Goal: Complete application form: Complete application form

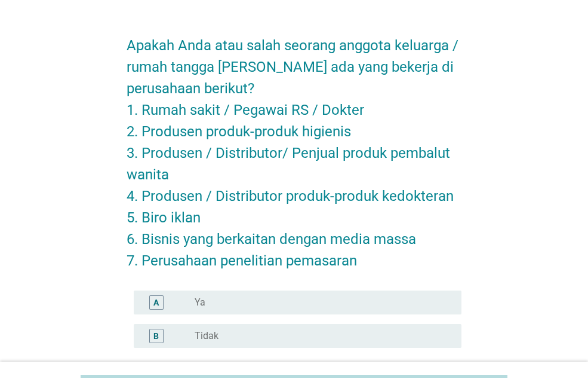
scroll to position [60, 0]
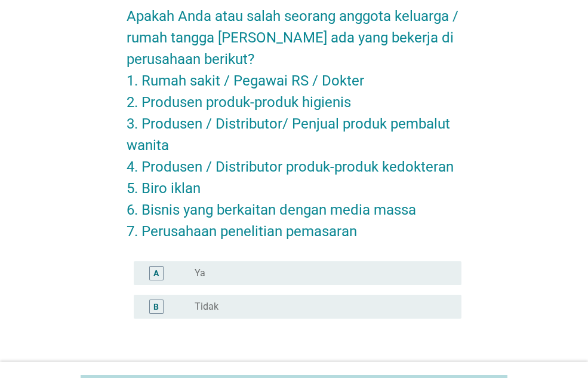
click at [257, 293] on div "B radio_button_unchecked Tidak" at bounding box center [294, 306] width 335 height 33
click at [257, 301] on div "radio_button_unchecked Tidak" at bounding box center [319, 307] width 248 height 12
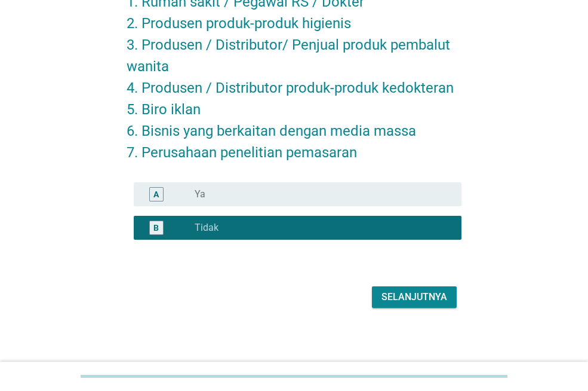
scroll to position [141, 0]
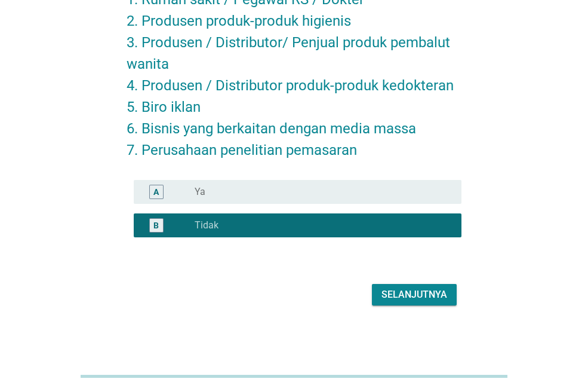
click at [414, 293] on div "Selanjutnya" at bounding box center [415, 294] width 66 height 14
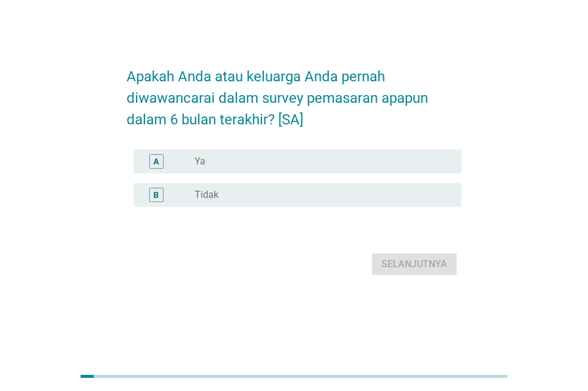
scroll to position [0, 0]
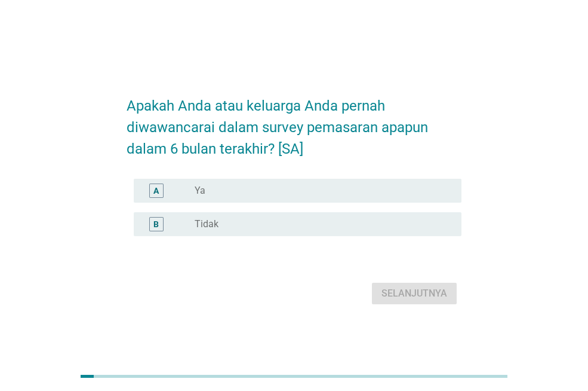
click at [427, 230] on div "radio_button_unchecked Tidak" at bounding box center [319, 224] width 248 height 12
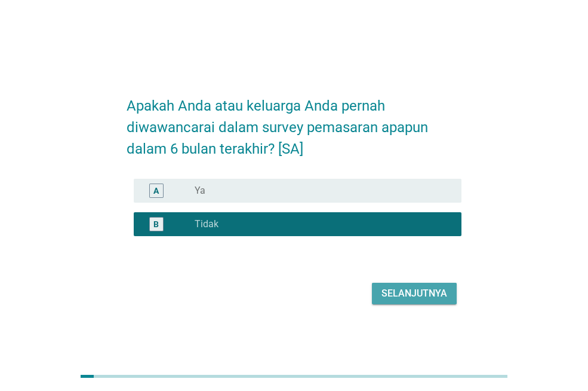
click at [428, 301] on div "Selanjutnya" at bounding box center [415, 293] width 66 height 14
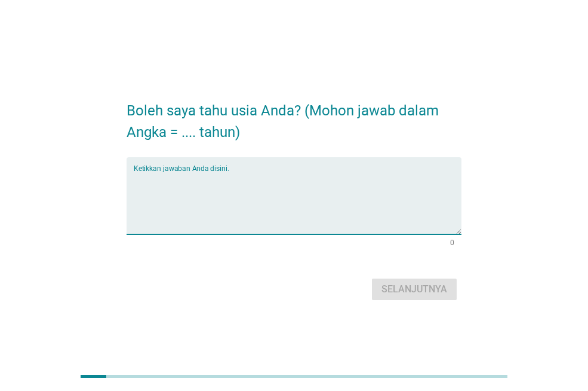
click at [365, 195] on textarea "Ketikkan jawaban Anda disini." at bounding box center [298, 202] width 328 height 63
type textarea "25"
click at [439, 289] on div "Selanjutnya" at bounding box center [415, 289] width 66 height 14
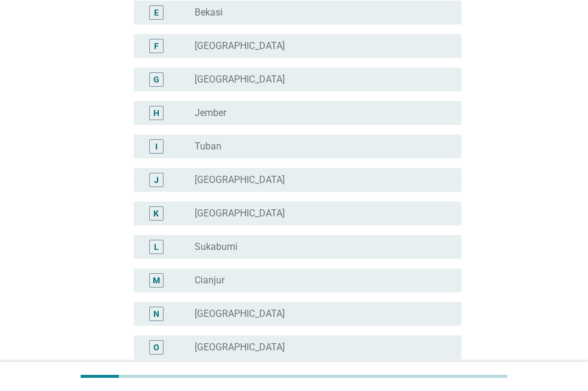
scroll to position [299, 0]
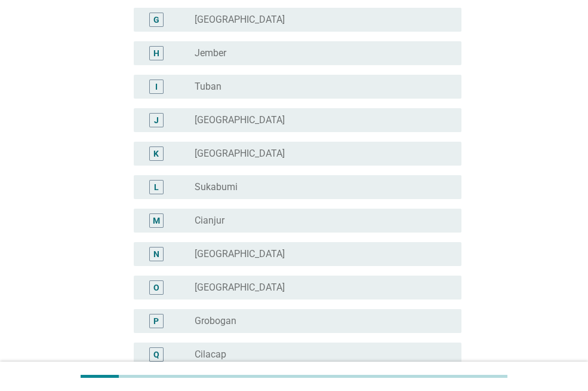
click at [373, 253] on div "radio_button_unchecked [GEOGRAPHIC_DATA]" at bounding box center [319, 254] width 248 height 12
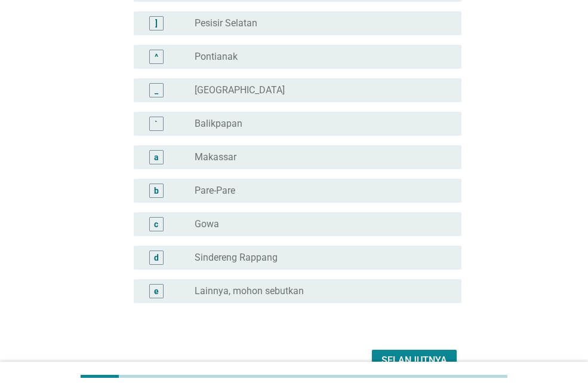
scroll to position [1097, 0]
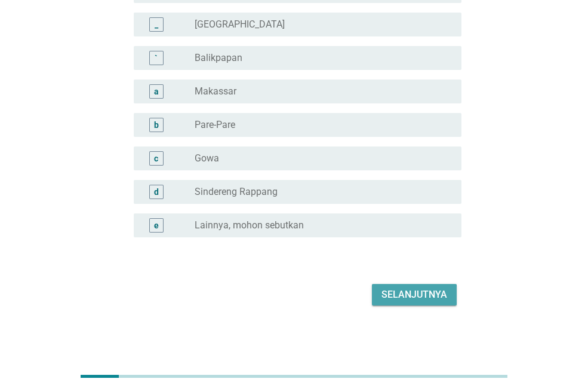
click at [397, 295] on div "Selanjutnya" at bounding box center [415, 294] width 66 height 14
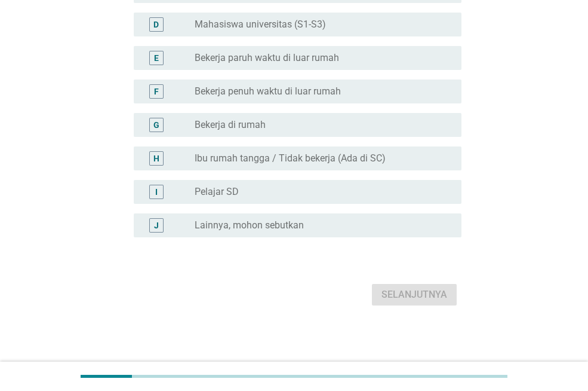
scroll to position [0, 0]
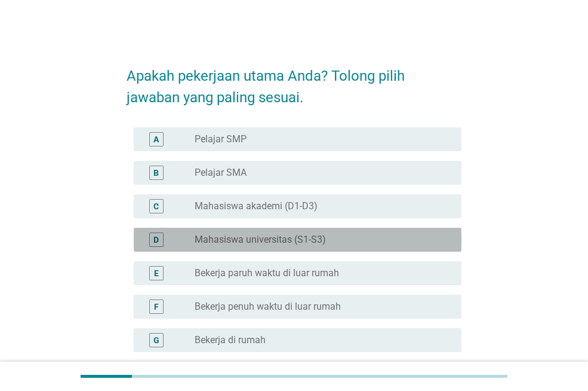
click at [355, 236] on div "radio_button_unchecked Mahasiswa universitas (S1-S3)" at bounding box center [319, 240] width 248 height 12
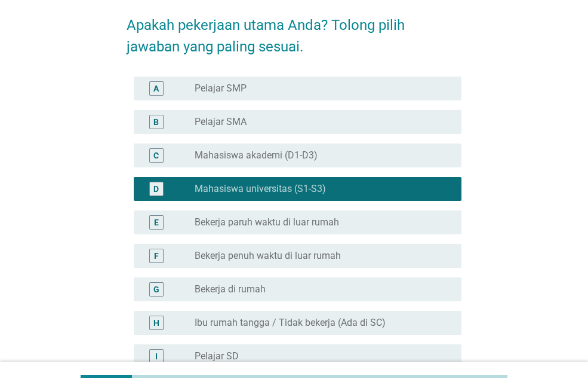
scroll to position [119, 0]
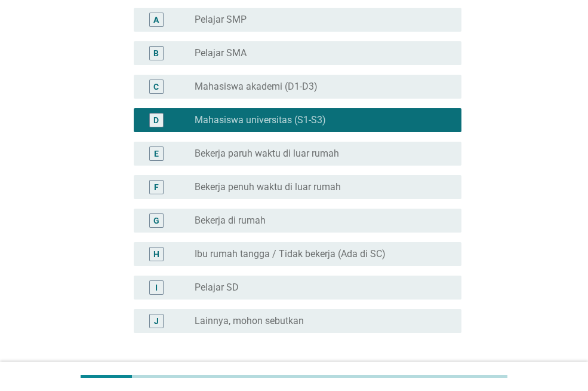
click at [364, 178] on div "F radio_button_unchecked Bekerja penuh waktu di luar rumah" at bounding box center [298, 187] width 328 height 24
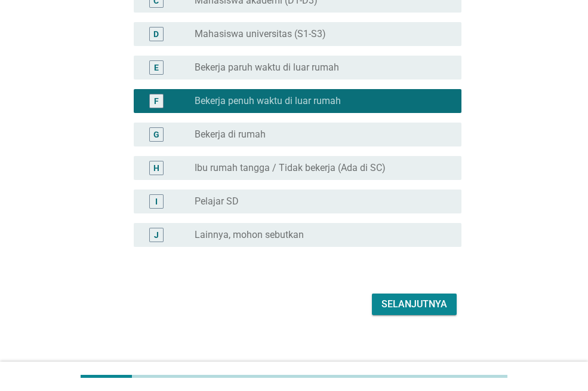
scroll to position [215, 0]
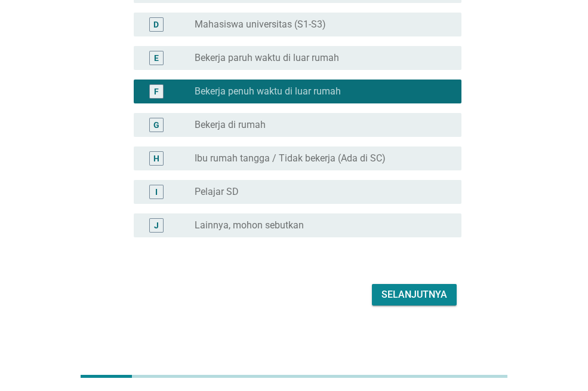
click at [411, 289] on div "Selanjutnya" at bounding box center [415, 294] width 66 height 14
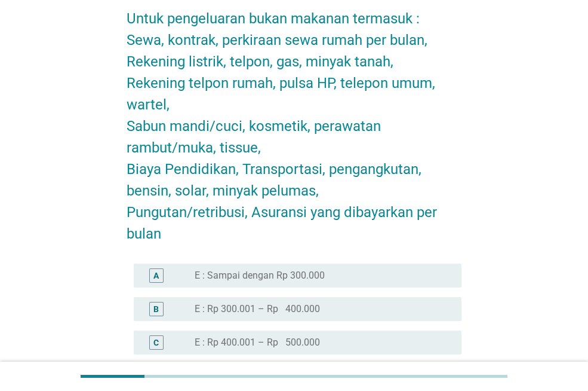
scroll to position [657, 0]
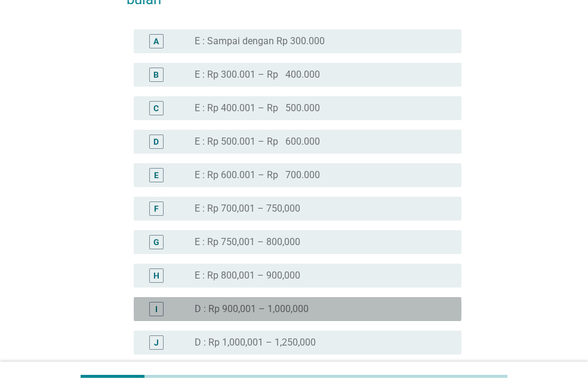
click at [375, 308] on div "radio_button_unchecked D : Rp 900,001 – 1,000,000" at bounding box center [319, 309] width 248 height 12
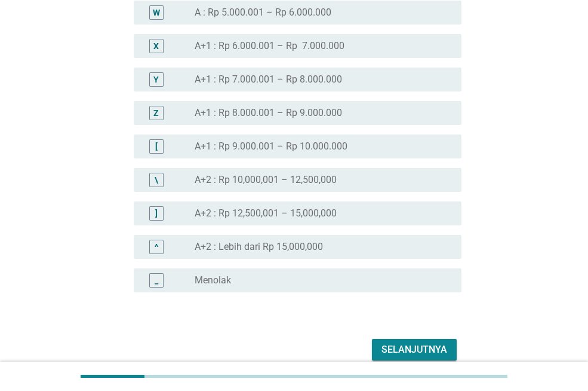
scroll to position [1477, 0]
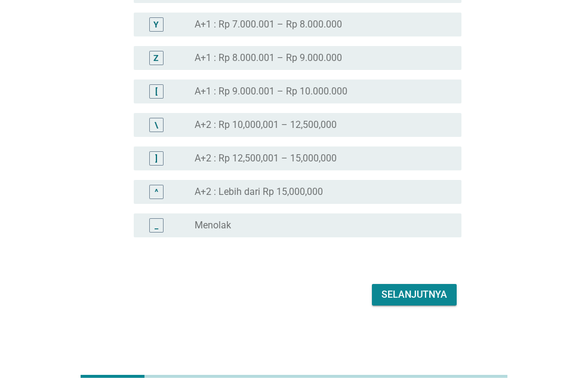
click at [400, 295] on div "Selanjutnya" at bounding box center [415, 294] width 66 height 14
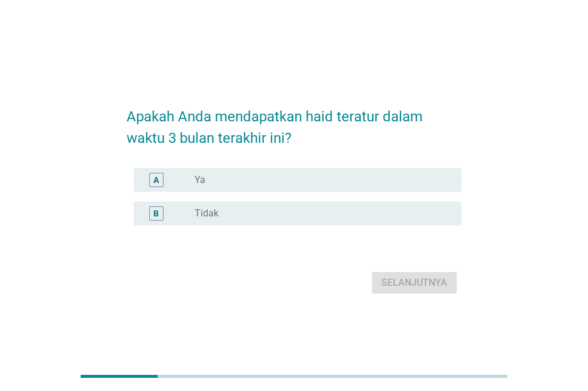
click at [366, 177] on div "radio_button_unchecked Ya" at bounding box center [319, 180] width 248 height 12
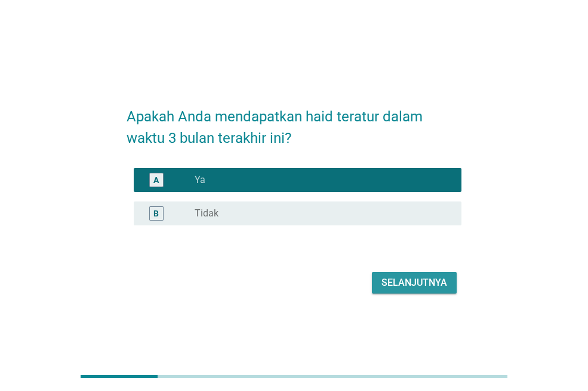
click at [409, 284] on div "Selanjutnya" at bounding box center [415, 282] width 66 height 14
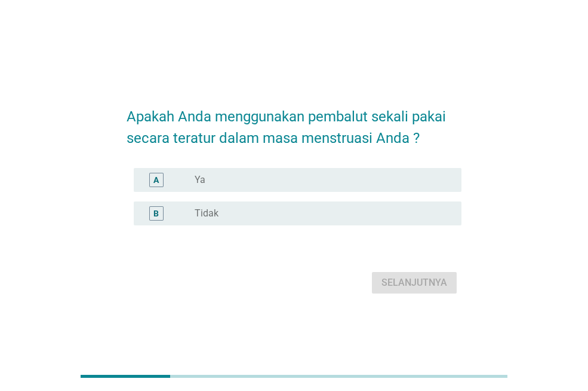
click at [352, 169] on div "A radio_button_unchecked Ya" at bounding box center [298, 180] width 328 height 24
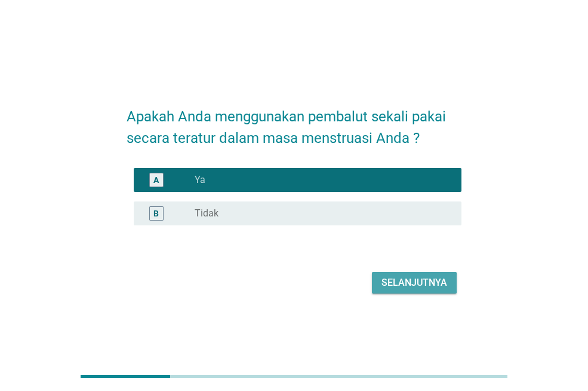
click at [419, 289] on div "Selanjutnya" at bounding box center [415, 282] width 66 height 14
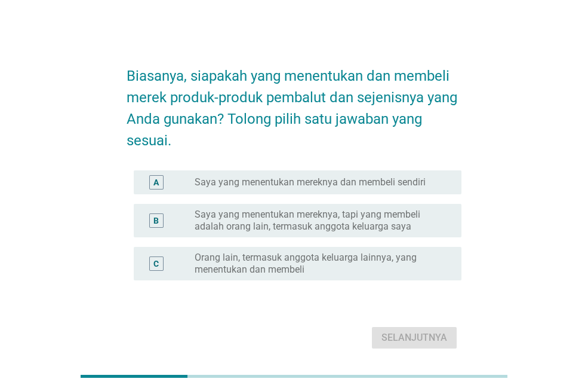
click at [389, 176] on label "Saya yang menentukan mereknya dan membeli sendiri" at bounding box center [310, 182] width 231 height 12
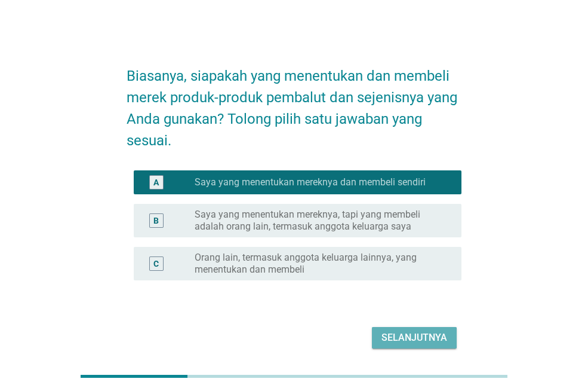
click at [439, 336] on div "Selanjutnya" at bounding box center [415, 337] width 66 height 14
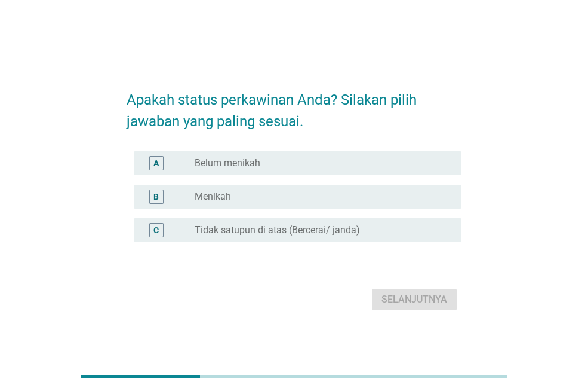
click at [353, 167] on div "radio_button_unchecked Belum menikah" at bounding box center [319, 163] width 248 height 12
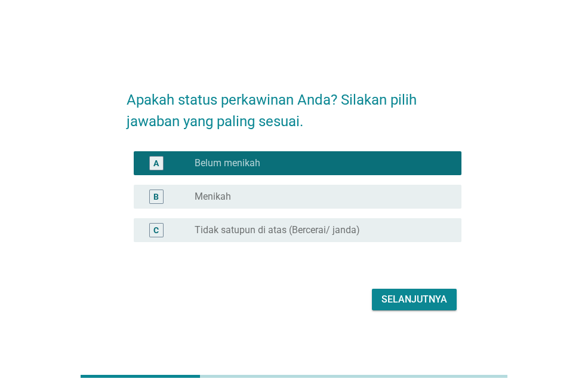
click at [406, 311] on div "Selanjutnya" at bounding box center [294, 299] width 335 height 29
click at [403, 304] on div "Selanjutnya" at bounding box center [415, 299] width 66 height 14
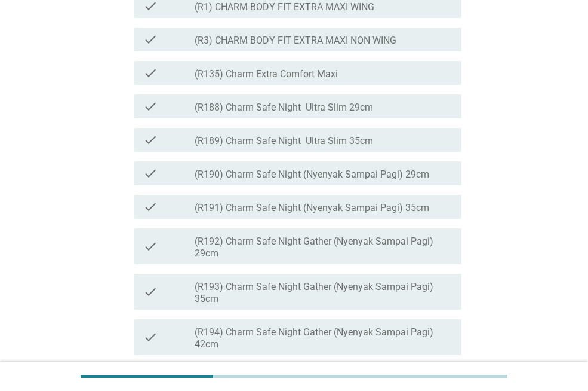
scroll to position [358, 0]
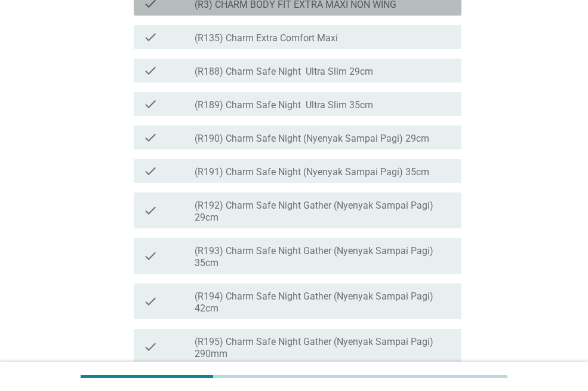
click at [353, 11] on div "check_box_outline_blank (R3) CHARM BODY FIT EXTRA MAXI NON WING" at bounding box center [323, 3] width 257 height 14
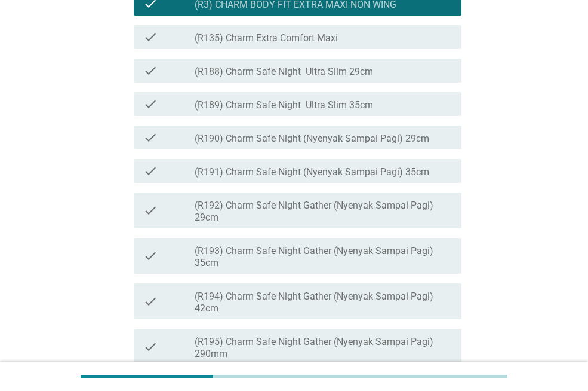
click at [367, 44] on div "check_box_outline_blank (R135) Charm Extra Comfort Maxi" at bounding box center [323, 37] width 257 height 14
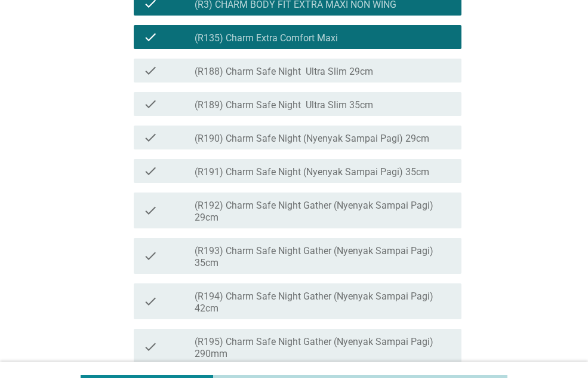
click at [373, 78] on div "check_box_outline_blank (R188) Charm Safe Night Ultra Slim 29cm" at bounding box center [323, 70] width 257 height 14
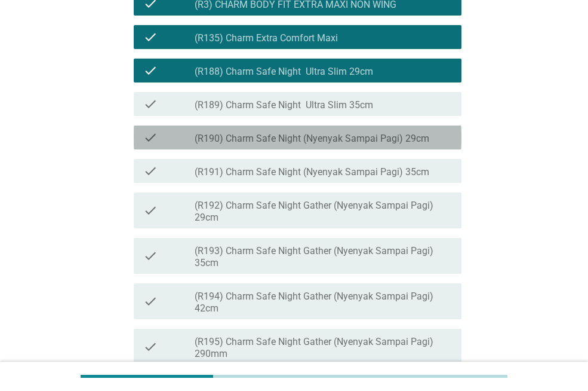
click at [399, 145] on label "(R190) Charm Safe Night (Nyenyak Sampai Pagi) 29cm" at bounding box center [312, 139] width 235 height 12
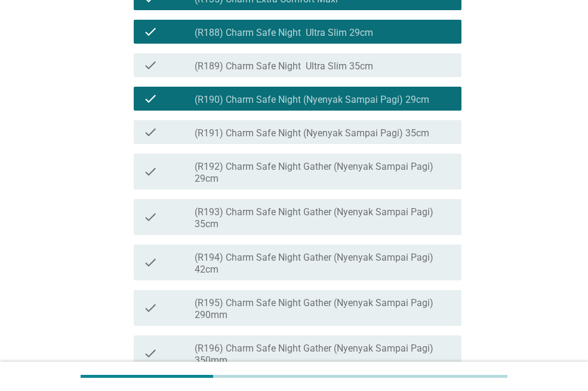
scroll to position [418, 0]
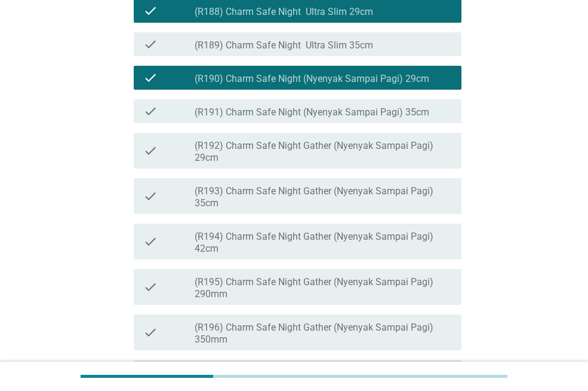
click at [406, 164] on label "(R192) Charm Safe Night Gather (Nyenyak Sampai Pagi) 29cm" at bounding box center [323, 152] width 257 height 24
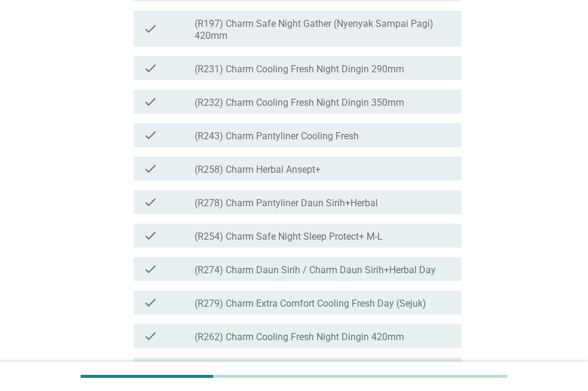
scroll to position [597, 0]
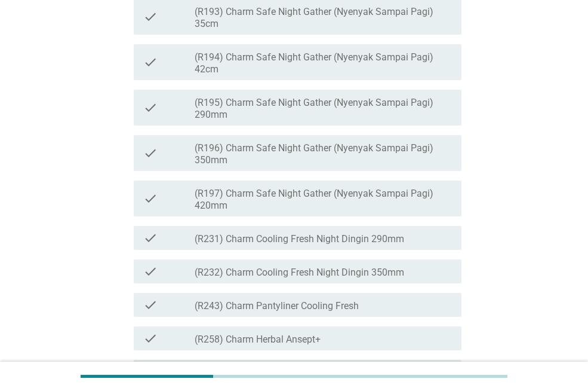
drag, startPoint x: 392, startPoint y: 229, endPoint x: 391, endPoint y: 192, distance: 37.6
click at [390, 166] on label "(R196) Charm Safe Night Gather (Nyenyak Sampai Pagi) 350mm" at bounding box center [323, 154] width 257 height 24
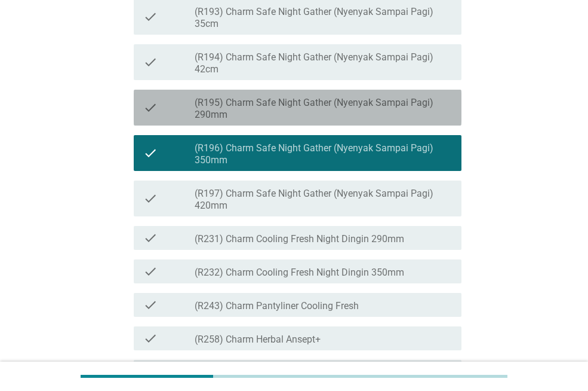
click at [387, 121] on label "(R195) Charm Safe Night Gather (Nyenyak Sampai Pagi) 290mm" at bounding box center [323, 109] width 257 height 24
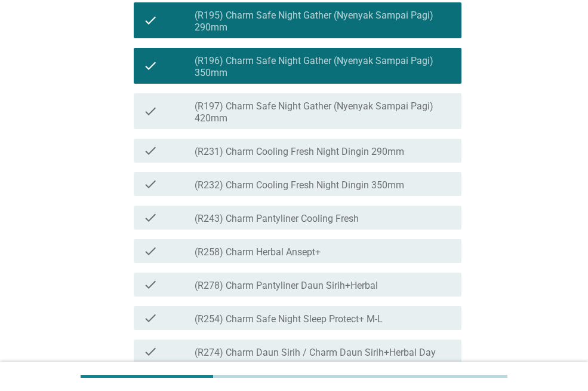
scroll to position [777, 0]
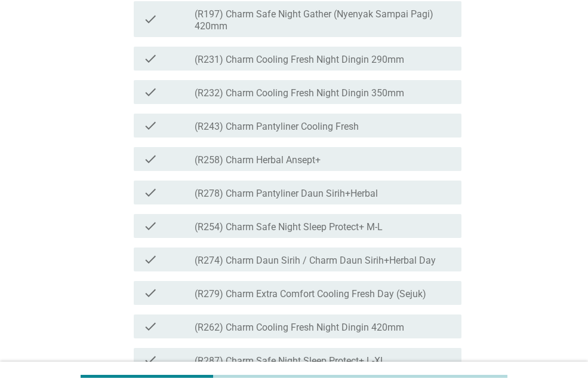
click at [391, 176] on div "check check_box_outline_blank (R258) Charm Herbal Ansept+" at bounding box center [294, 158] width 335 height 33
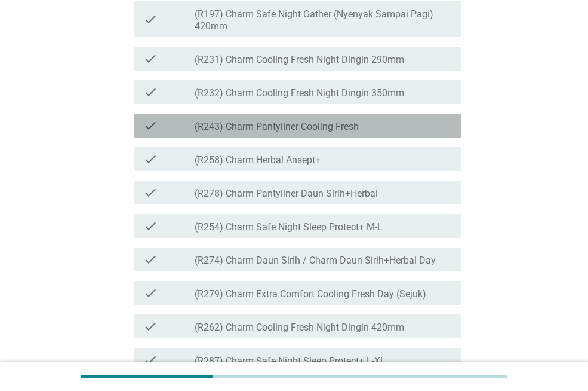
click at [406, 133] on div "check_box_outline_blank (R243) Charm Pantyliner Cooling Fresh" at bounding box center [323, 125] width 257 height 14
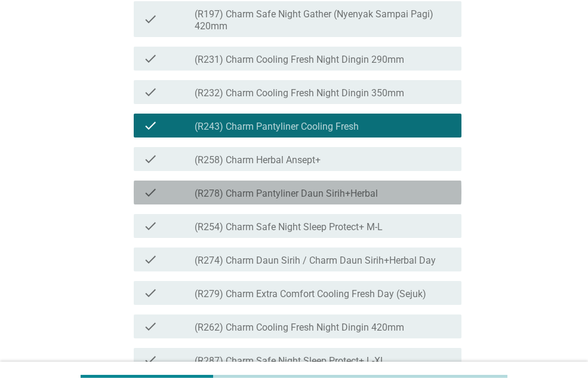
click at [413, 200] on div "check_box_outline_blank (R278) Charm Pantyliner Daun Sirih+Herbal" at bounding box center [323, 192] width 257 height 14
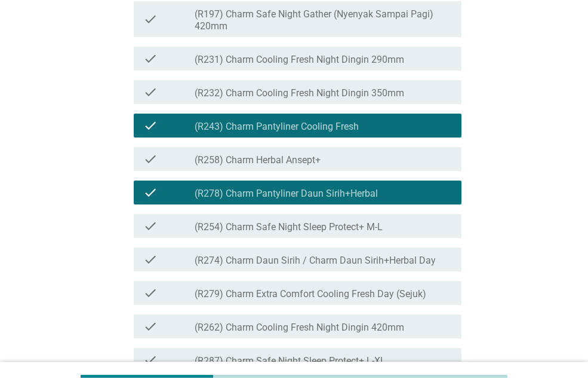
click at [430, 266] on label "(R274) Charm Daun Sirih / Charm Daun Sirih+Herbal Day" at bounding box center [315, 261] width 241 height 12
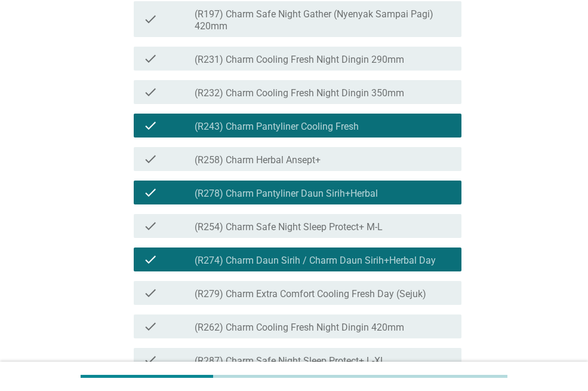
scroll to position [956, 0]
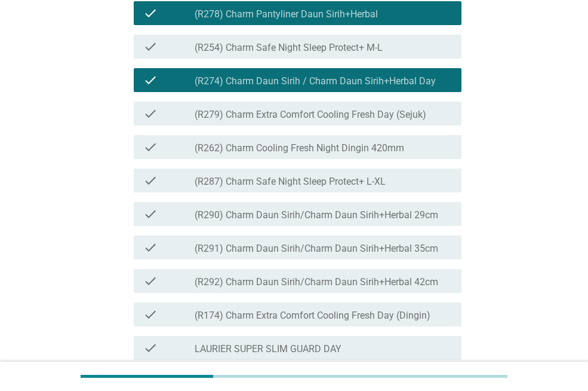
click at [408, 154] on div "check_box_outline_blank (R262) Charm Cooling Fresh Night Dingin 420mm" at bounding box center [323, 147] width 257 height 14
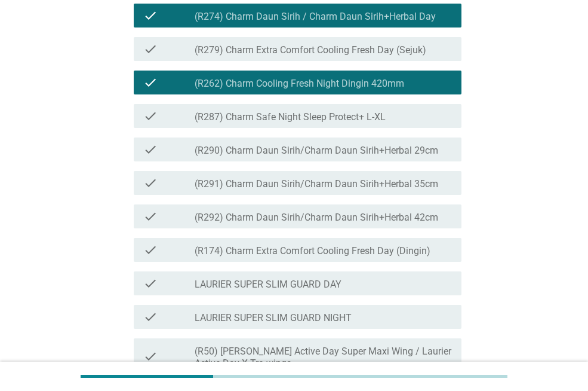
scroll to position [1075, 0]
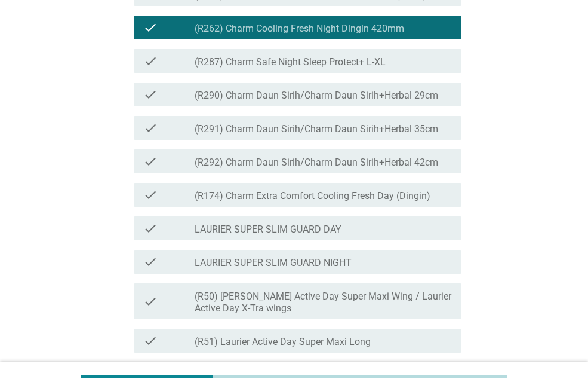
click at [417, 135] on div "check_box_outline_blank (R291) Charm Daun Sirih/Charm Daun Sirih+Herbal 35cm" at bounding box center [323, 128] width 257 height 14
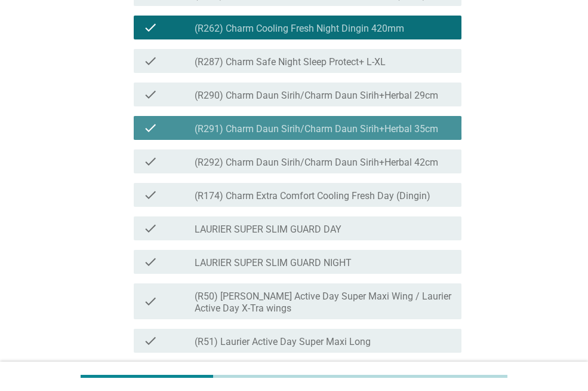
click at [422, 106] on div "check check_box_outline_blank (R290) Charm Daun Sirih/Charm Daun Sirih+Herbal 2…" at bounding box center [298, 94] width 328 height 24
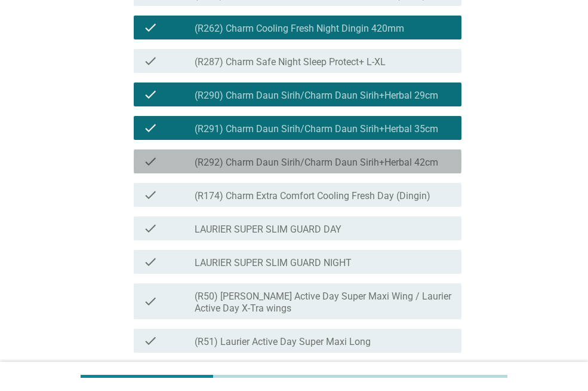
click at [421, 168] on label "(R292) Charm Daun Sirih/Charm Daun Sirih+Herbal 42cm" at bounding box center [317, 163] width 244 height 12
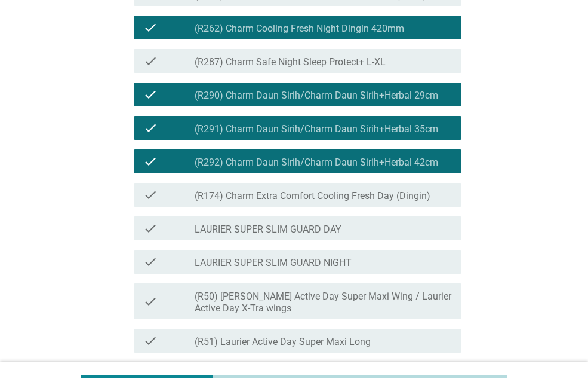
click at [423, 202] on div "check_box_outline_blank (R174) Charm Extra Comfort Cooling Fresh Day (Dingin)" at bounding box center [323, 195] width 257 height 14
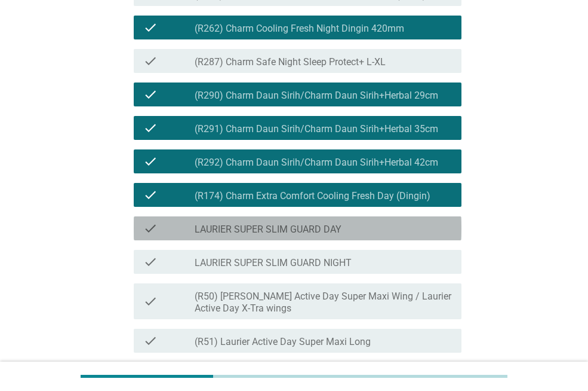
click at [427, 235] on div "check_box_outline_blank LAURIER SUPER SLIM GUARD DAY" at bounding box center [323, 228] width 257 height 14
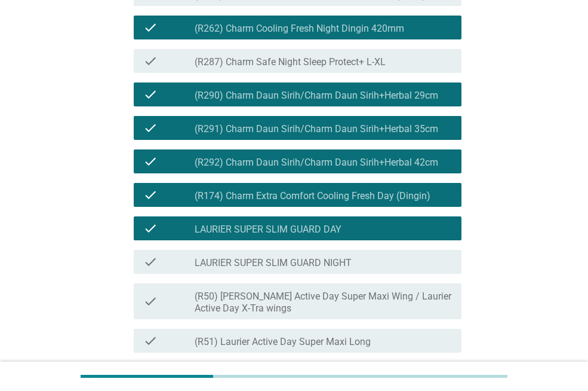
click at [430, 278] on div "check check_box_outline_blank LAURIER SUPER SLIM GUARD NIGHT" at bounding box center [294, 261] width 335 height 33
click at [434, 269] on div "check_box_outline_blank LAURIER SUPER SLIM GUARD NIGHT" at bounding box center [323, 262] width 257 height 14
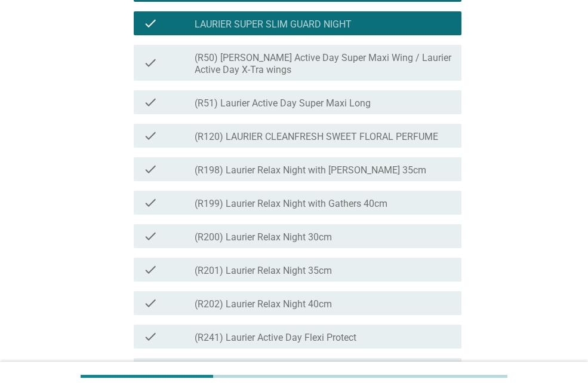
scroll to position [1314, 0]
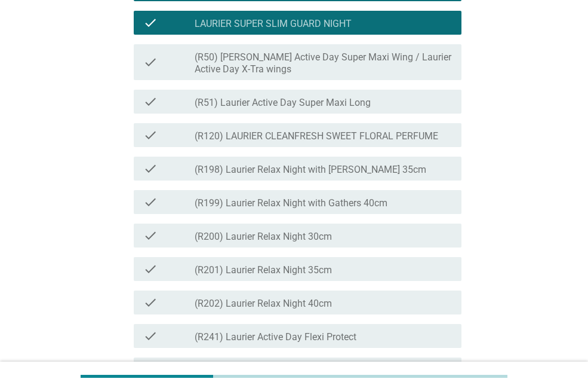
click at [388, 209] on label "(R199) Laurier Relax Night with Gathers 40cm" at bounding box center [291, 203] width 193 height 12
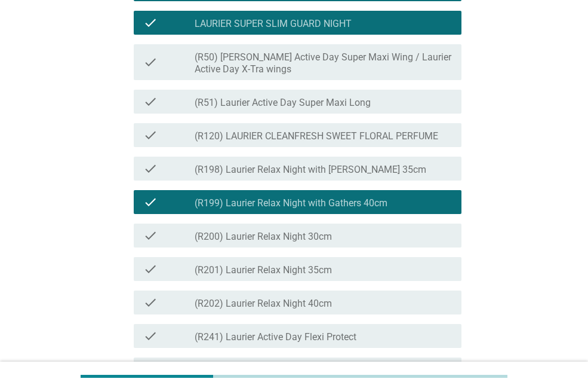
click at [389, 176] on div "check_box_outline_blank (R198) Laurier Relax Night with Gathers 35cm" at bounding box center [323, 168] width 257 height 14
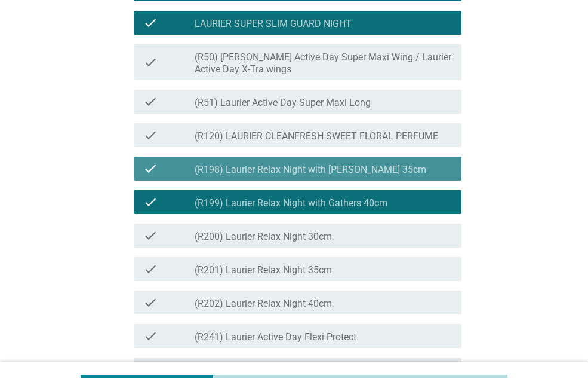
click at [391, 147] on div "check check_box_outline_blank (R120) LAURIER CLEANFRESH SWEET FLORAL PERFUME" at bounding box center [298, 135] width 328 height 24
click at [390, 109] on div "check_box_outline_blank (R51) Laurier Active Day Super Maxi Long" at bounding box center [323, 101] width 257 height 14
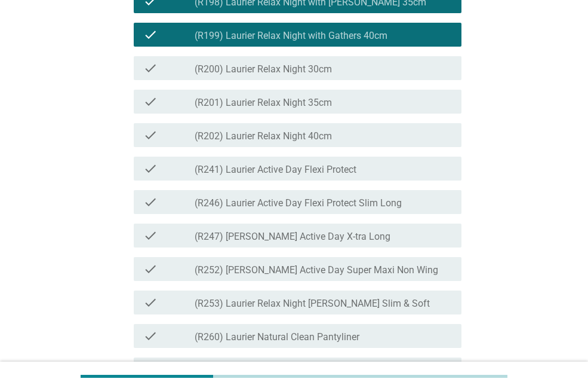
scroll to position [1494, 0]
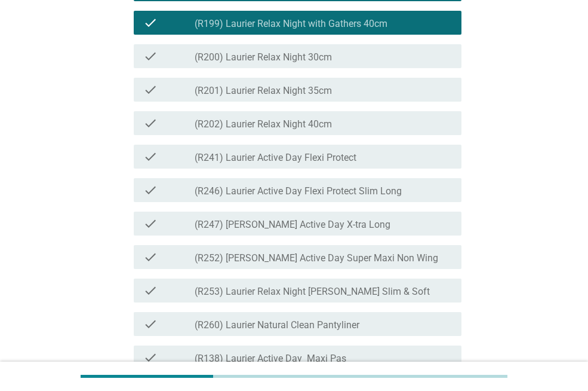
click at [389, 164] on div "check_box_outline_blank (R241) Laurier Active Day Flexi Protect" at bounding box center [323, 156] width 257 height 14
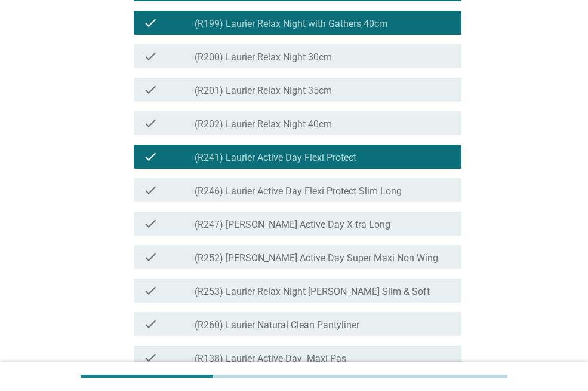
click at [394, 197] on label "(R246) Laurier Active Day Flexi Protect Slim Long" at bounding box center [298, 191] width 207 height 12
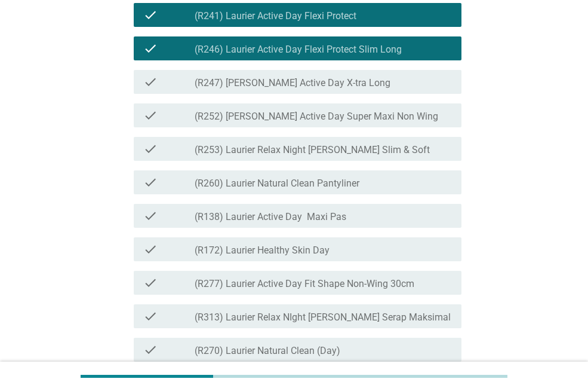
scroll to position [1673, 0]
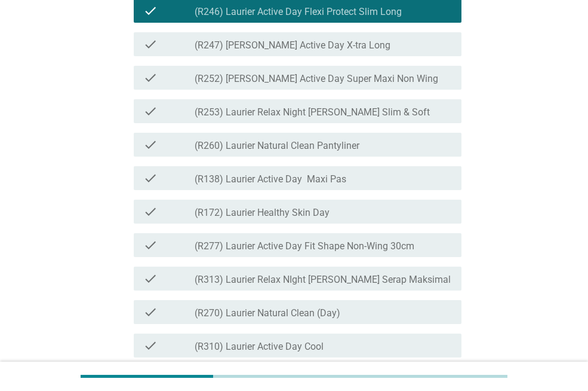
click at [394, 228] on div "check check_box_outline_blank (R172) Laurier Healthy Skin Day" at bounding box center [294, 211] width 335 height 33
click at [393, 185] on div "check_box_outline_blank (R138) Laurier Active Day Maxi Pas" at bounding box center [323, 178] width 257 height 14
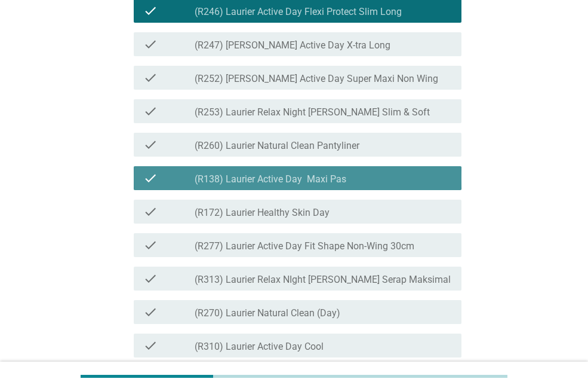
click at [399, 152] on div "check_box_outline_blank (R260) Laurier Natural Clean Pantyliner" at bounding box center [323, 144] width 257 height 14
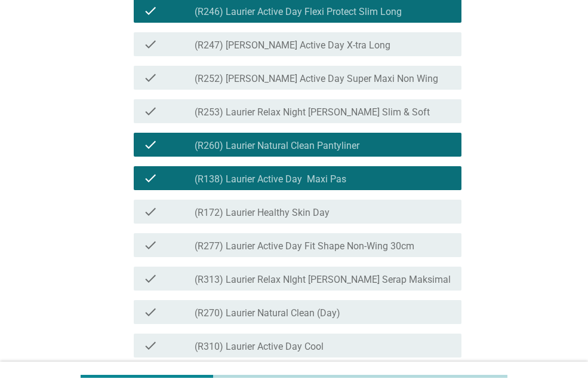
click at [401, 223] on div "check check_box_outline_blank (R172) Laurier Healthy Skin Day" at bounding box center [298, 212] width 328 height 24
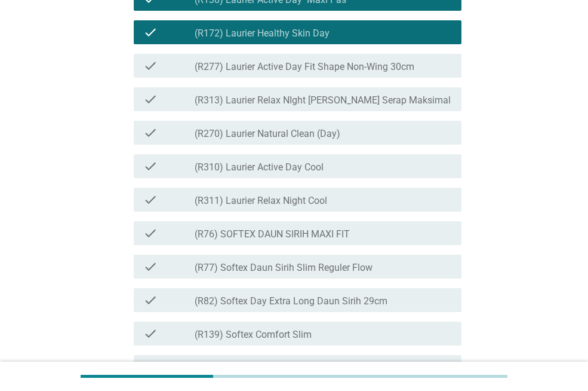
scroll to position [2091, 0]
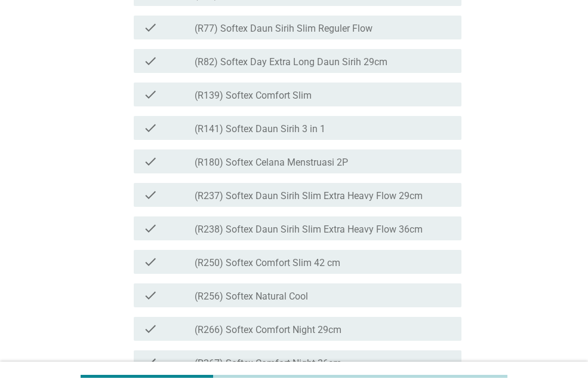
click at [401, 202] on div "check_box_outline_blank (R237) Softex Daun Sirih Slim Extra Heavy Flow 29cm" at bounding box center [323, 195] width 257 height 14
click at [401, 173] on div "check check_box_outline_blank (R180) Softex Celana Menstruasi 2P" at bounding box center [298, 161] width 328 height 24
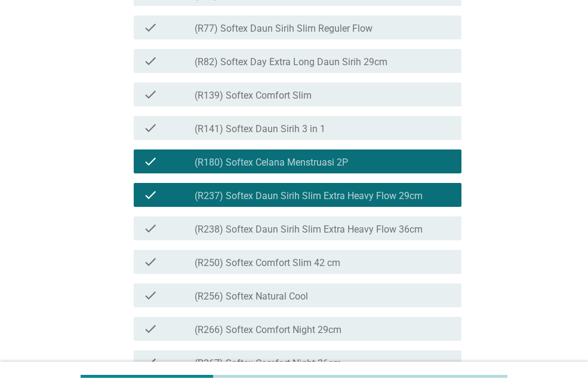
click at [402, 135] on div "check_box_outline_blank (R141) Softex Daun Sirih 3 in 1" at bounding box center [323, 128] width 257 height 14
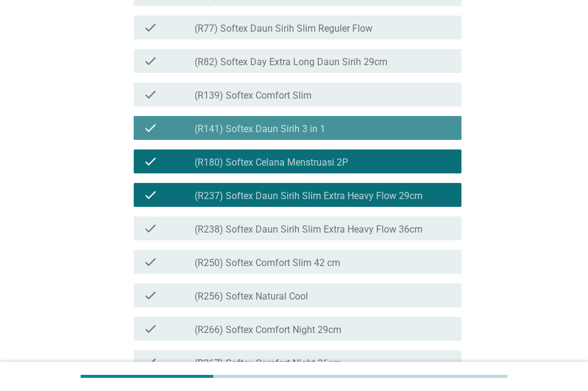
click at [402, 106] on div "check check_box_outline_blank (R139) Softex Comfort Slim" at bounding box center [298, 94] width 328 height 24
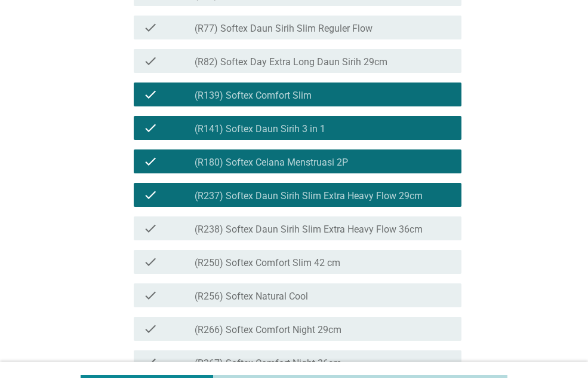
click at [402, 102] on div "check_box_outline_blank (R139) Softex Comfort Slim" at bounding box center [323, 94] width 257 height 14
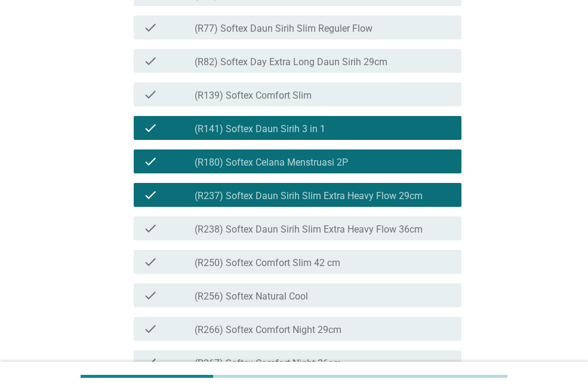
click at [401, 102] on div "check_box_outline_blank (R139) Softex Comfort Slim" at bounding box center [323, 94] width 257 height 14
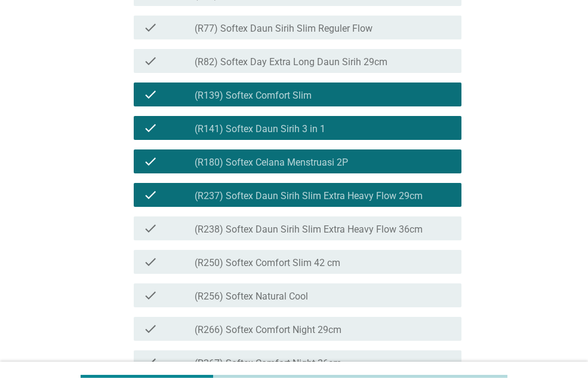
drag, startPoint x: 396, startPoint y: 68, endPoint x: 422, endPoint y: 165, distance: 101.4
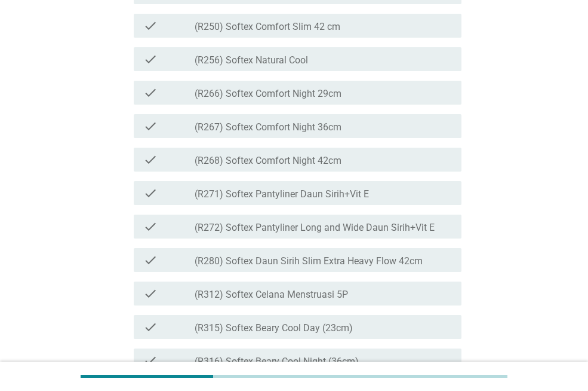
scroll to position [2330, 0]
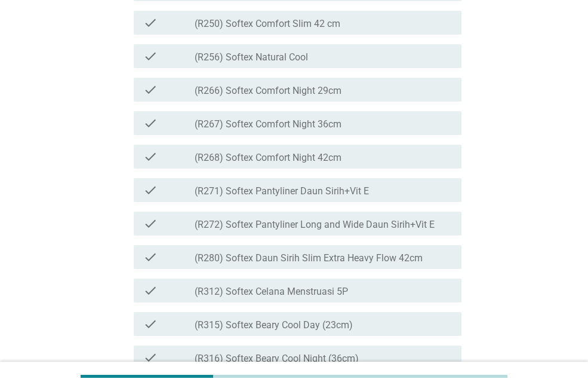
click at [422, 130] on div "check_box_outline_blank (R267) Softex Comfort Night 36cm" at bounding box center [323, 123] width 257 height 14
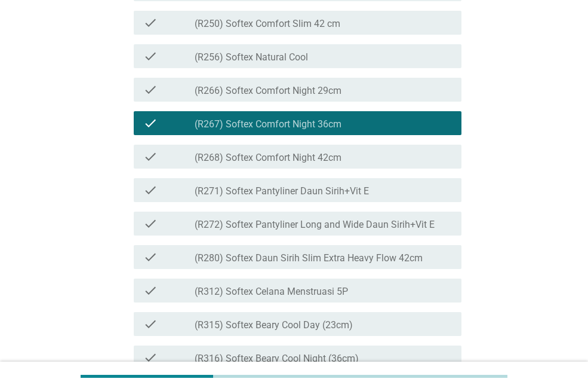
click at [412, 97] on div "check_box_outline_blank (R266) Softex Comfort Night 29cm" at bounding box center [323, 89] width 257 height 14
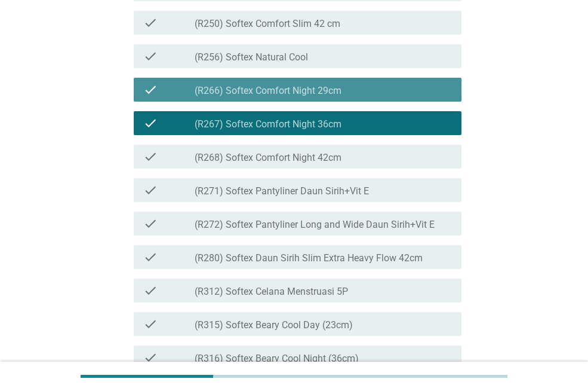
click at [416, 63] on div "check_box_outline_blank (R256) Softex Natural Cool" at bounding box center [323, 56] width 257 height 14
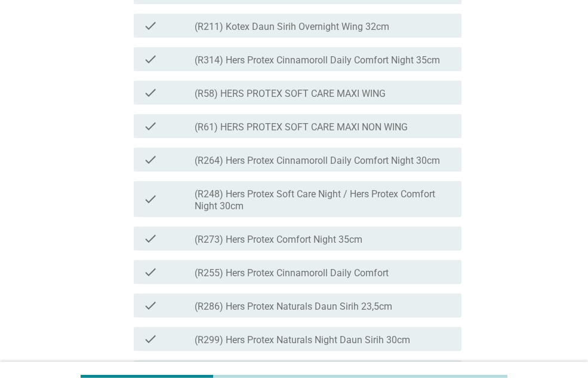
scroll to position [3047, 0]
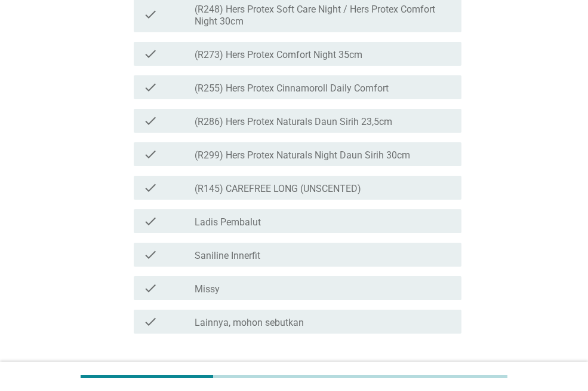
click at [424, 94] on div "check_box_outline_blank (R255) Hers Protex Cinnamoroll Daily Comfort" at bounding box center [323, 87] width 257 height 14
click at [417, 61] on div "check_box_outline_blank (R273) Hers Protex Comfort Night 35cm" at bounding box center [323, 54] width 257 height 14
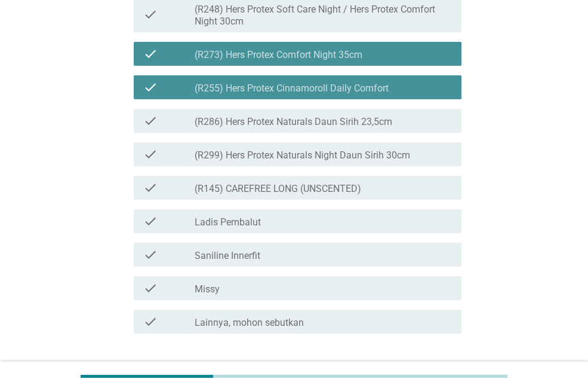
click at [417, 27] on label "(R248) Hers Protex Soft Care Night / Hers Protex Comfort Night 30cm" at bounding box center [323, 16] width 257 height 24
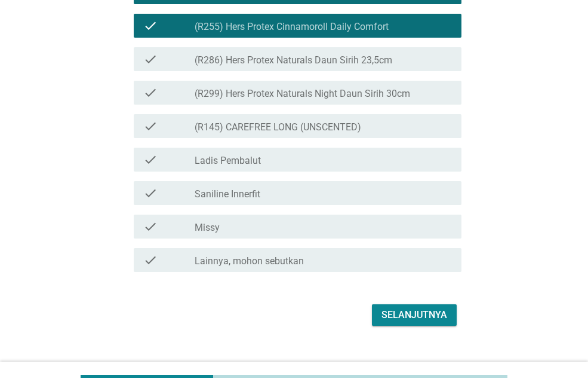
scroll to position [3166, 0]
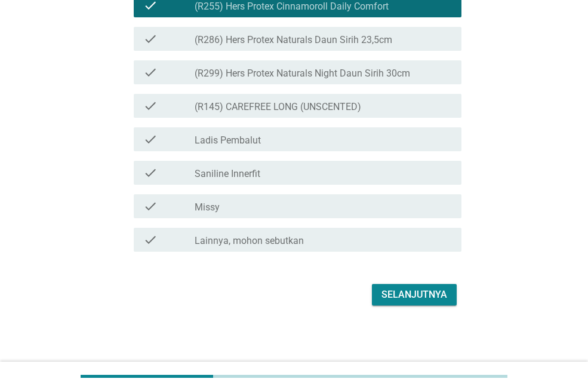
click at [344, 84] on div "check check_box_outline_blank (R299) Hers Protex Naturals Night Daun Sirih 30cm" at bounding box center [298, 72] width 328 height 24
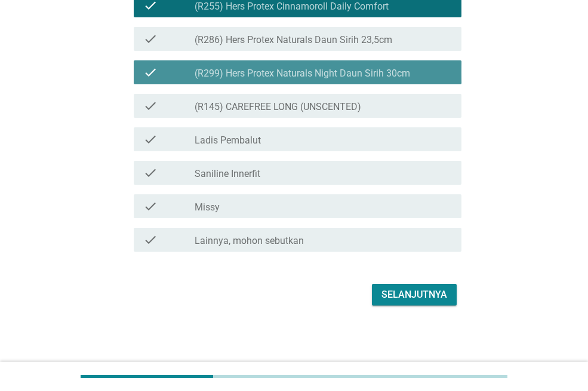
click at [348, 51] on div "check check_box_outline_blank (R286) Hers Protex Naturals Daun Sirih 23,5cm" at bounding box center [298, 39] width 328 height 24
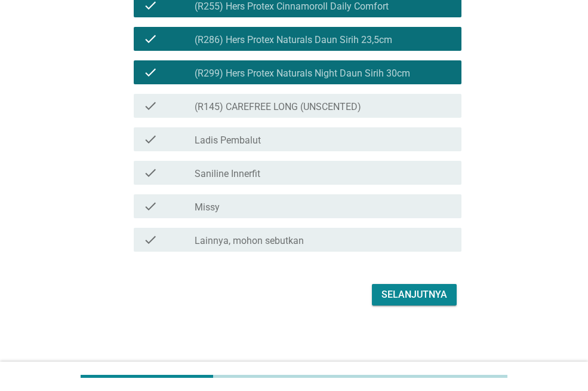
click at [433, 302] on div "Selanjutnya" at bounding box center [415, 294] width 66 height 14
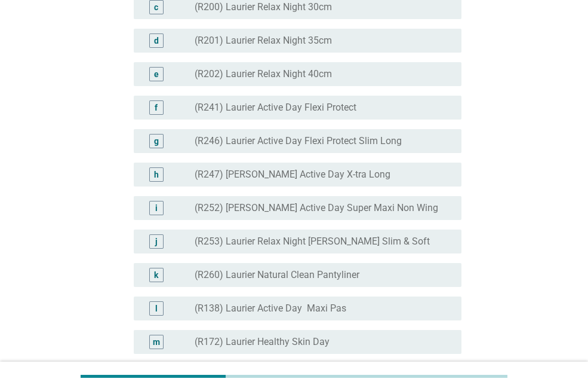
scroll to position [1494, 0]
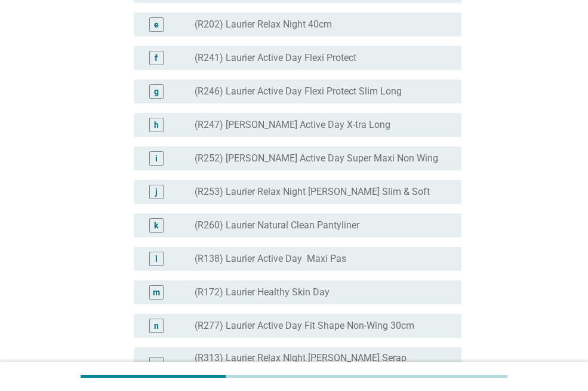
click at [401, 70] on div "f radio_button_unchecked (R241) Laurier Active Day Flexi Protect" at bounding box center [298, 58] width 328 height 24
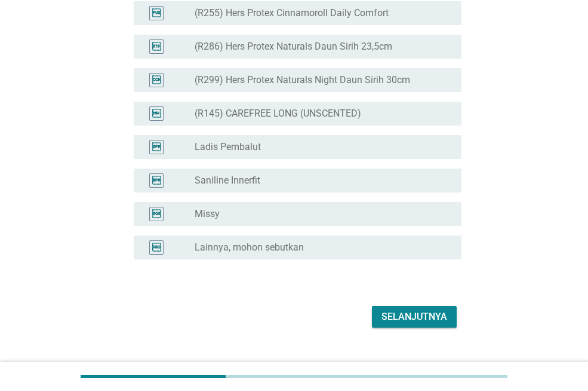
scroll to position [3126, 0]
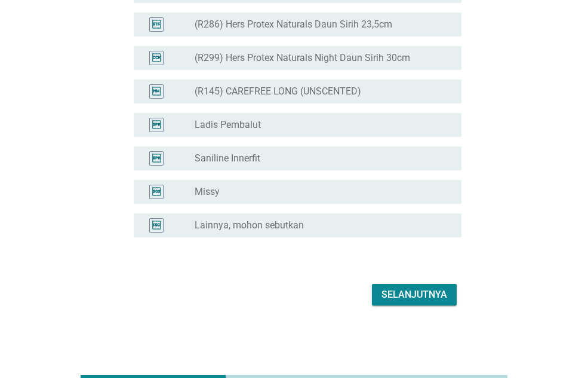
click at [404, 295] on div "Selanjutnya" at bounding box center [415, 294] width 66 height 14
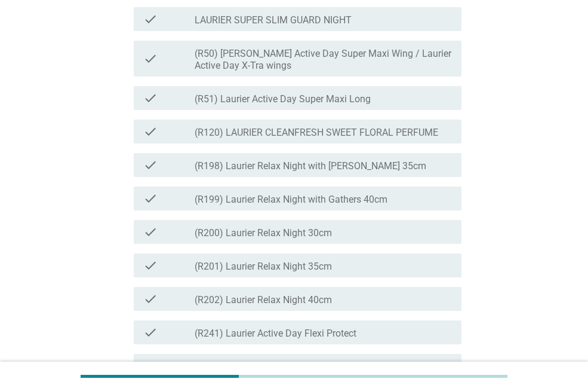
scroll to position [1255, 0]
click at [380, 70] on label "(R50) [PERSON_NAME] Active Day Super Maxi Wing / Laurier Active Day X-Tra wings" at bounding box center [323, 59] width 257 height 24
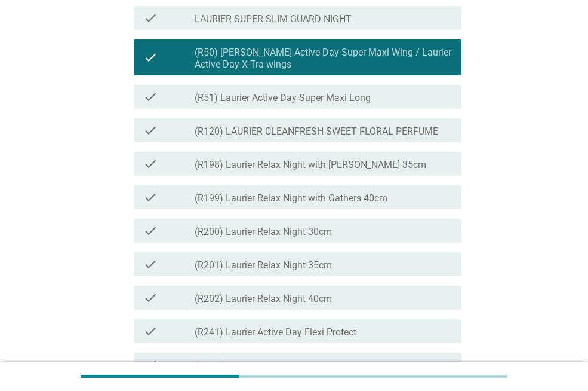
click at [380, 70] on label "(R50) [PERSON_NAME] Active Day Super Maxi Wing / Laurier Active Day X-Tra wings" at bounding box center [323, 59] width 257 height 24
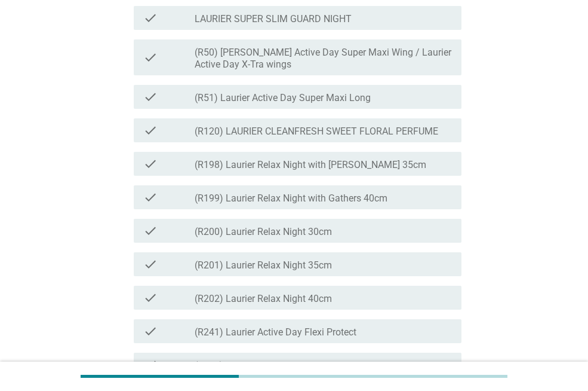
click at [387, 104] on div "check_box_outline_blank (R51) Laurier Active Day Super Maxi Long" at bounding box center [323, 97] width 257 height 14
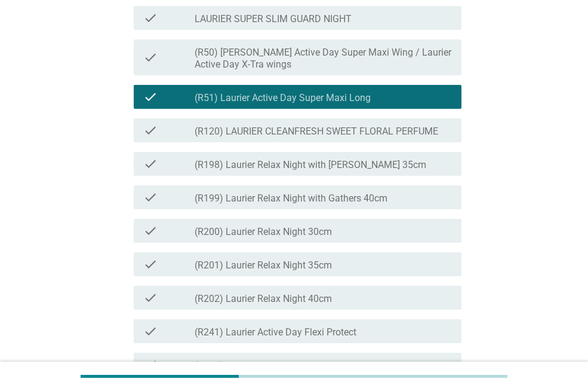
click at [387, 104] on div "check_box_outline_blank (R51) Laurier Active Day Super Maxi Long" at bounding box center [323, 97] width 257 height 14
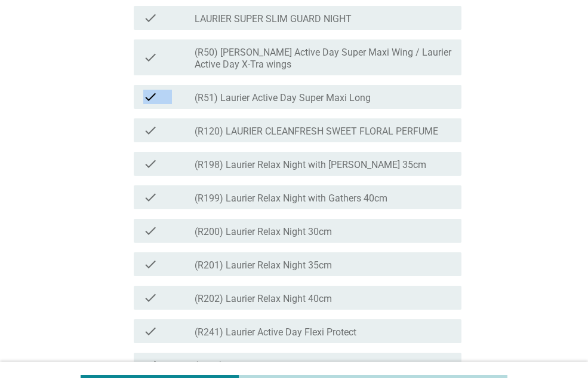
click at [388, 171] on label "(R198) Laurier Relax Night with [PERSON_NAME] 35cm" at bounding box center [311, 165] width 232 height 12
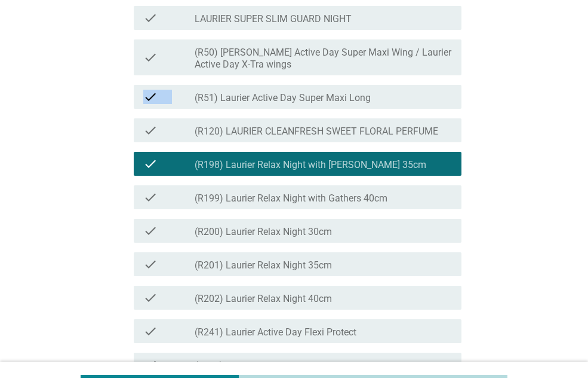
scroll to position [1314, 0]
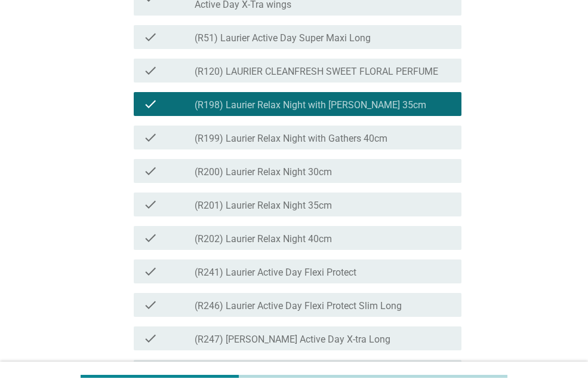
click at [390, 178] on div "check_box_outline_blank (R200) Laurier Relax Night 30cm" at bounding box center [323, 171] width 257 height 14
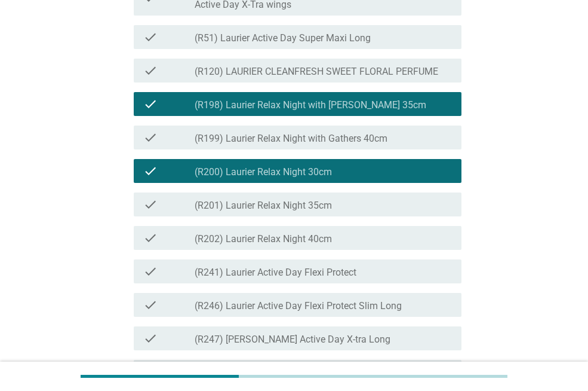
click at [403, 111] on div "check_box (R198) Laurier Relax Night with Gathers 35cm" at bounding box center [323, 104] width 257 height 14
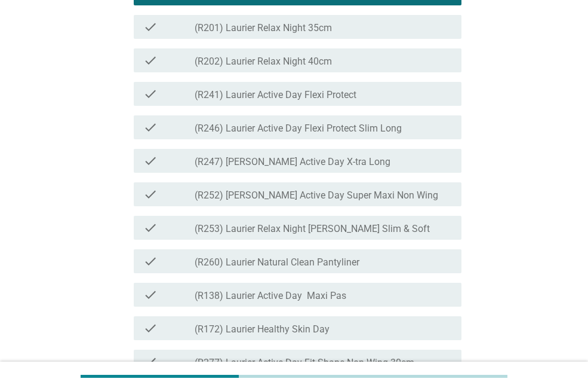
scroll to position [1494, 0]
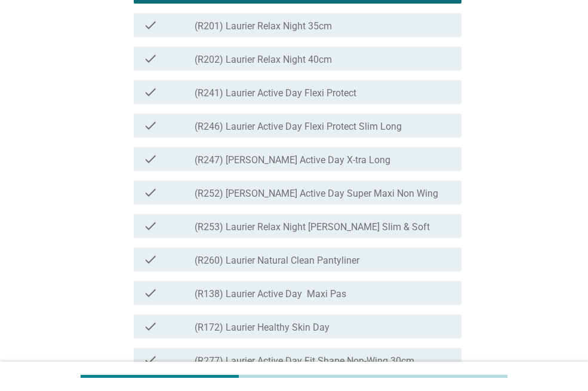
drag, startPoint x: 403, startPoint y: 192, endPoint x: 410, endPoint y: 211, distance: 20.2
click at [402, 133] on div "check_box_outline_blank (R246) Laurier Active Day Flexi Protect Slim Long" at bounding box center [323, 125] width 257 height 14
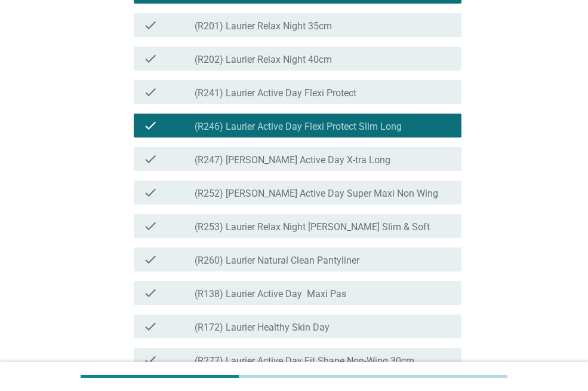
click at [419, 200] on div "check_box_outline_blank (R252) Laurier Active Day Super Maxi Non Wing" at bounding box center [323, 192] width 257 height 14
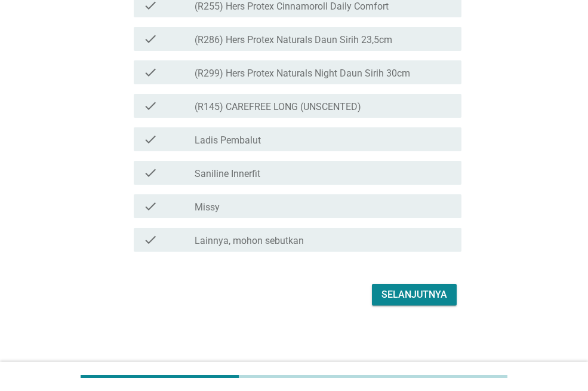
scroll to position [3141, 0]
click at [430, 292] on div "Selanjutnya" at bounding box center [415, 294] width 66 height 14
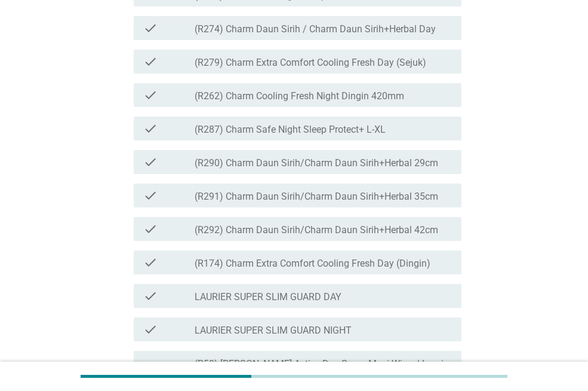
scroll to position [956, 0]
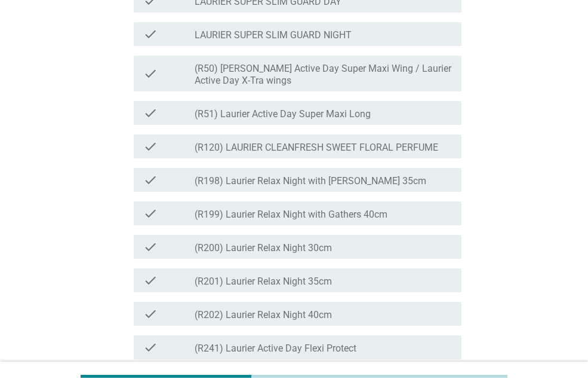
scroll to position [1255, 0]
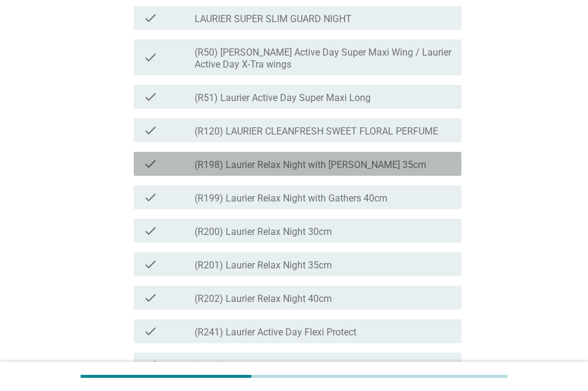
click at [398, 171] on div "check_box_outline_blank (R198) Laurier Relax Night with Gathers 35cm" at bounding box center [323, 164] width 257 height 14
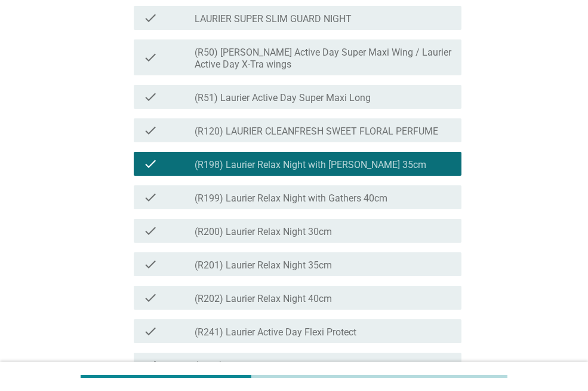
click at [407, 243] on div "check check_box_outline_blank (R200) Laurier Relax Night 30cm" at bounding box center [298, 231] width 328 height 24
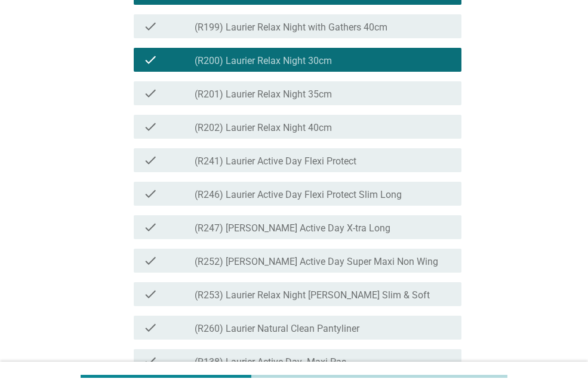
scroll to position [1494, 0]
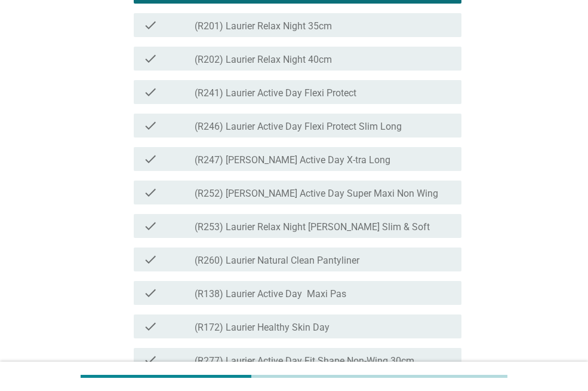
click at [379, 133] on label "(R246) Laurier Active Day Flexi Protect Slim Long" at bounding box center [298, 127] width 207 height 12
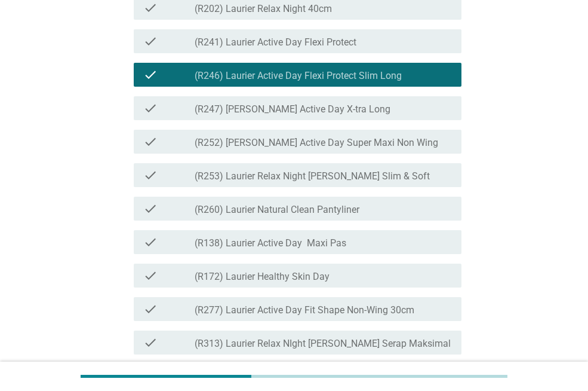
scroll to position [1613, 0]
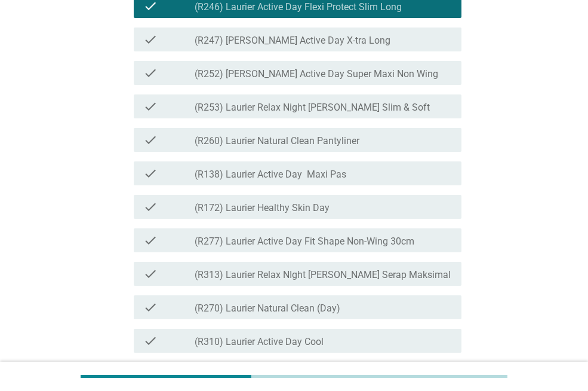
click at [404, 247] on label "(R277) Laurier Active Day Fit Shape Non-Wing 30cm" at bounding box center [305, 241] width 220 height 12
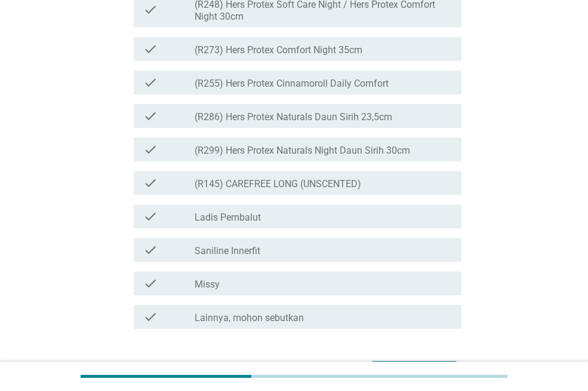
scroll to position [3141, 0]
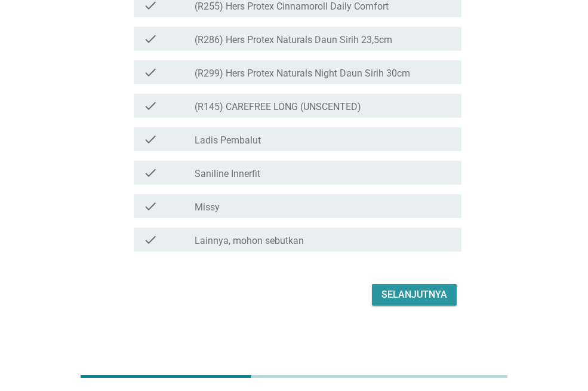
click at [403, 301] on div "Selanjutnya" at bounding box center [415, 294] width 66 height 14
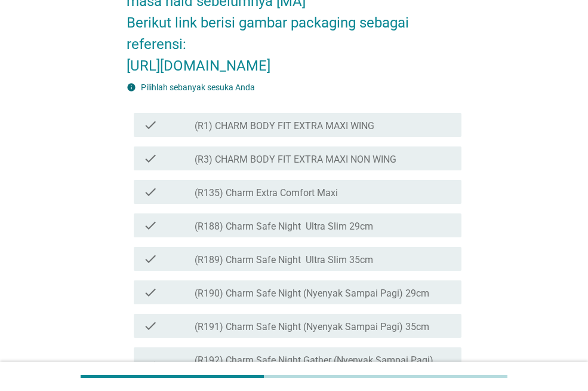
scroll to position [358, 0]
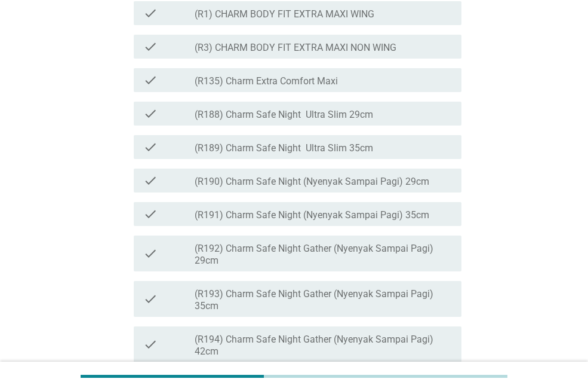
drag, startPoint x: 366, startPoint y: 243, endPoint x: 363, endPoint y: 289, distance: 45.5
click at [364, 188] on label "(R190) Charm Safe Night (Nyenyak Sampai Pagi) 29cm" at bounding box center [312, 182] width 235 height 12
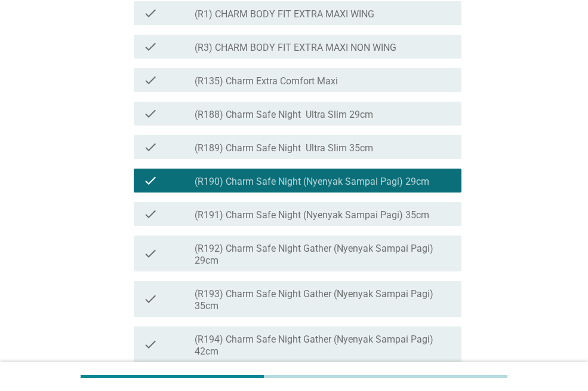
click at [377, 192] on div "check check_box (R190) Charm Safe Night (Nyenyak Sampai Pagi) 29cm" at bounding box center [298, 180] width 328 height 24
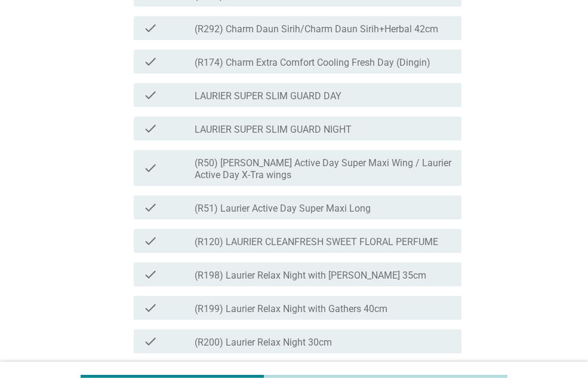
scroll to position [1255, 0]
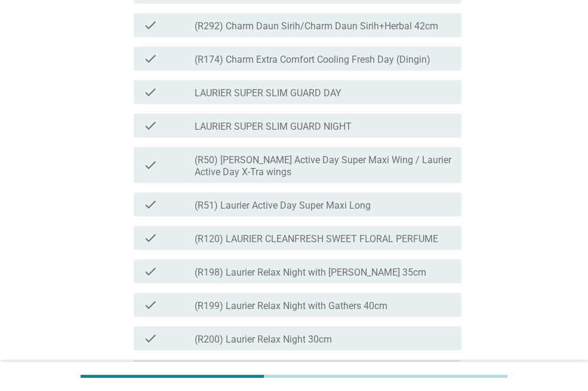
click at [361, 178] on label "(R50) [PERSON_NAME] Active Day Super Maxi Wing / Laurier Active Day X-Tra wings" at bounding box center [323, 166] width 257 height 24
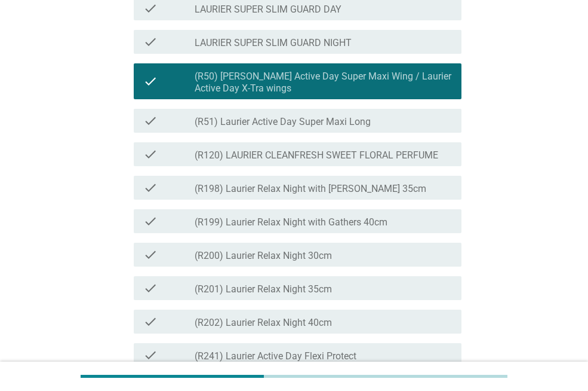
scroll to position [1434, 0]
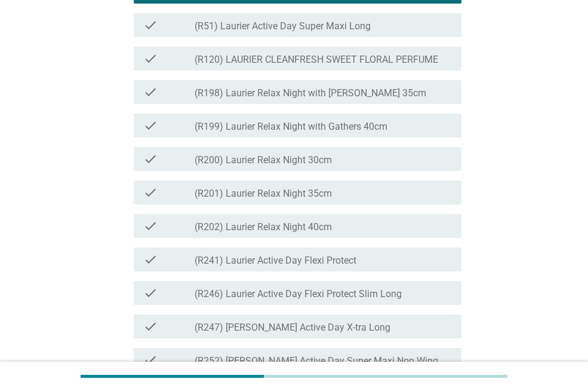
click at [375, 70] on div "check check_box_outline_blank (R120) LAURIER CLEANFRESH SWEET FLORAL PERFUME" at bounding box center [298, 59] width 328 height 24
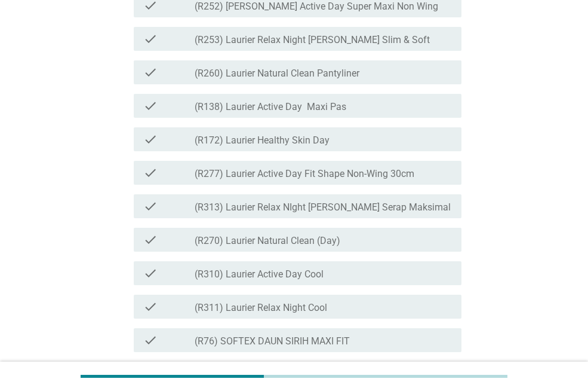
scroll to position [1852, 0]
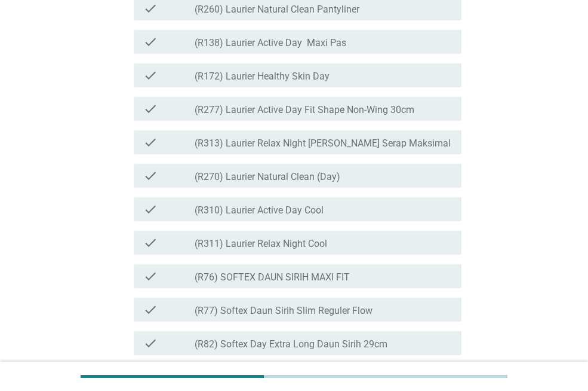
click at [385, 183] on div "check_box_outline_blank (R270) Laurier Natural Clean (Day)" at bounding box center [323, 175] width 257 height 14
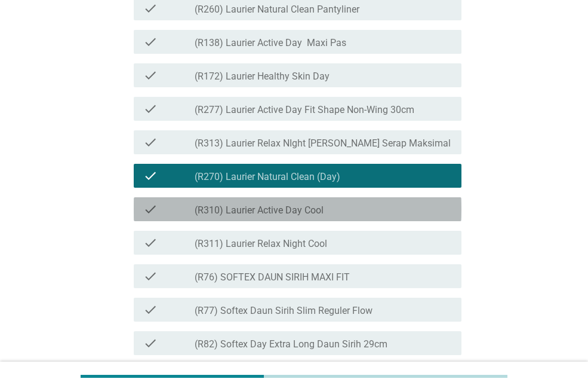
click at [369, 216] on div "check_box_outline_blank (R310) Laurier Active Day Cool" at bounding box center [323, 209] width 257 height 14
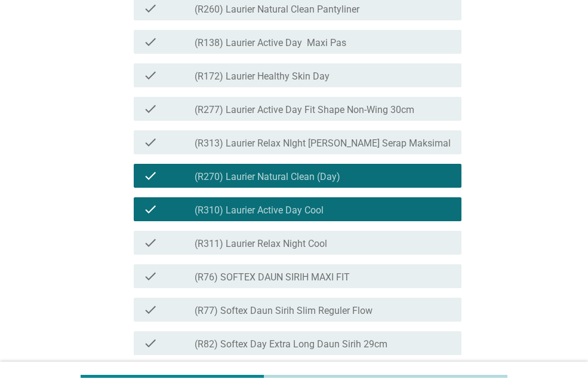
click at [361, 149] on label "(R313) Laurier Relax NIght [PERSON_NAME] Serap Maksimal" at bounding box center [323, 143] width 256 height 12
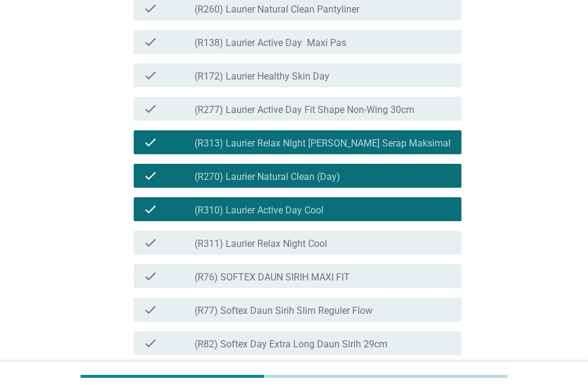
click at [361, 149] on label "(R313) Laurier Relax NIght [PERSON_NAME] Serap Maksimal" at bounding box center [323, 143] width 256 height 12
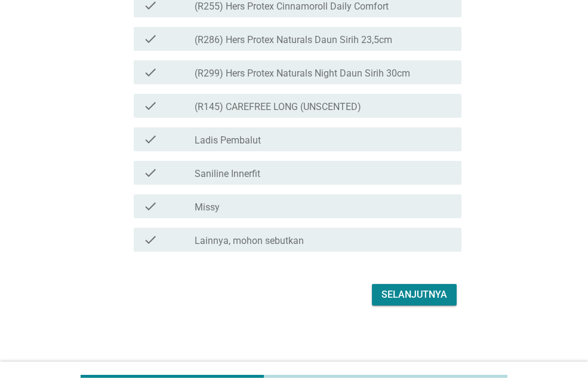
scroll to position [3248, 0]
click at [422, 293] on div "Selanjutnya" at bounding box center [415, 294] width 66 height 14
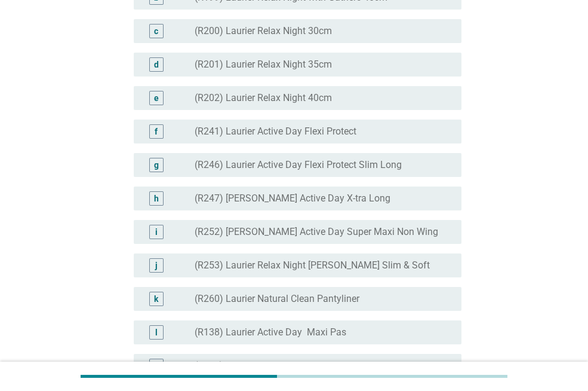
scroll to position [1434, 0]
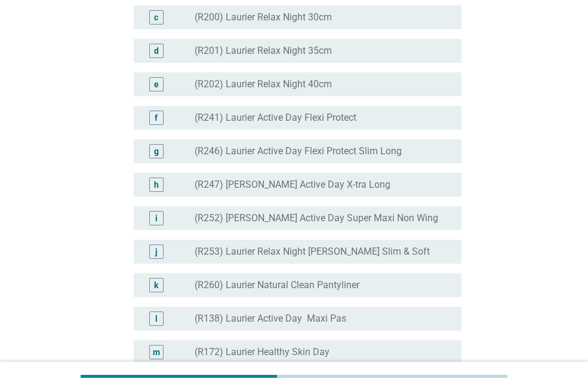
click at [404, 157] on div "radio_button_unchecked (R246) Laurier Active Day Flexi Protect Slim Long" at bounding box center [319, 151] width 248 height 12
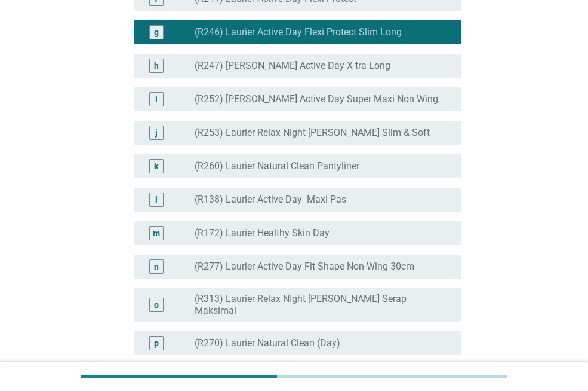
scroll to position [1553, 0]
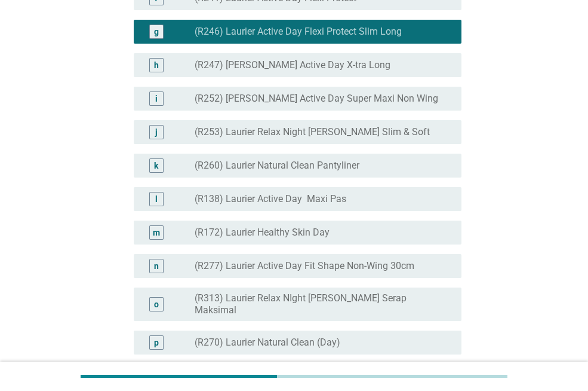
click at [396, 105] on label "(R252) [PERSON_NAME] Active Day Super Maxi Non Wing" at bounding box center [317, 99] width 244 height 12
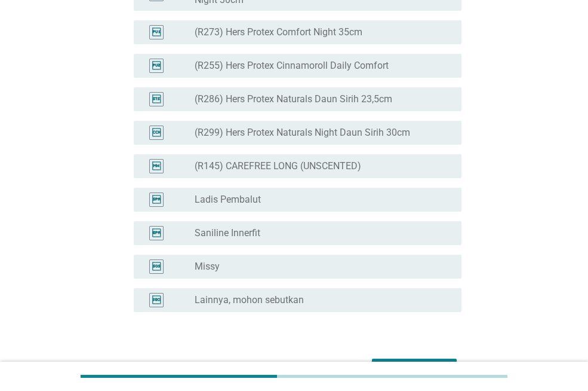
scroll to position [3126, 0]
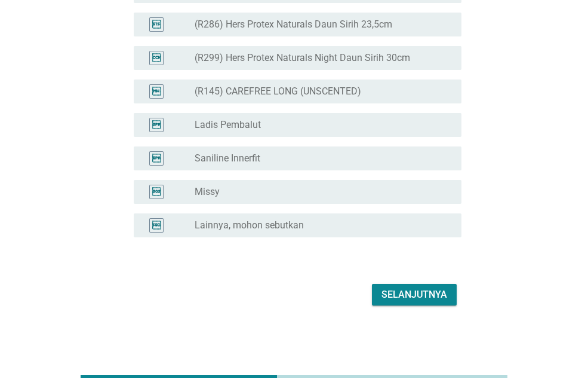
click at [423, 302] on button "Selanjutnya" at bounding box center [414, 295] width 85 height 22
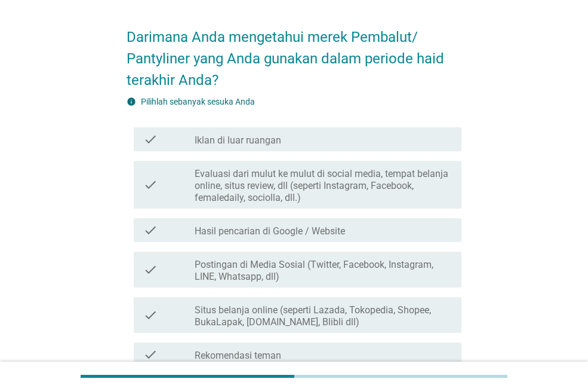
scroll to position [60, 0]
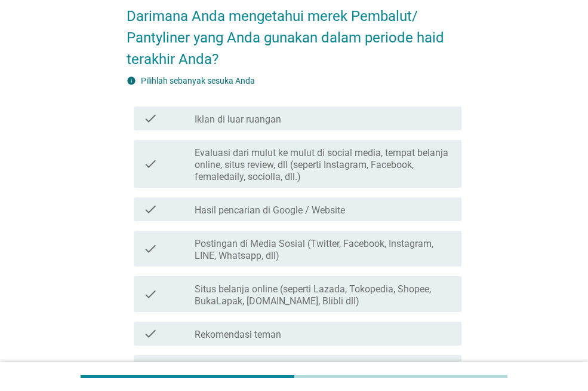
click at [409, 208] on div "check_box_outline_blank Hasil pencarian di Google / Website" at bounding box center [323, 209] width 257 height 14
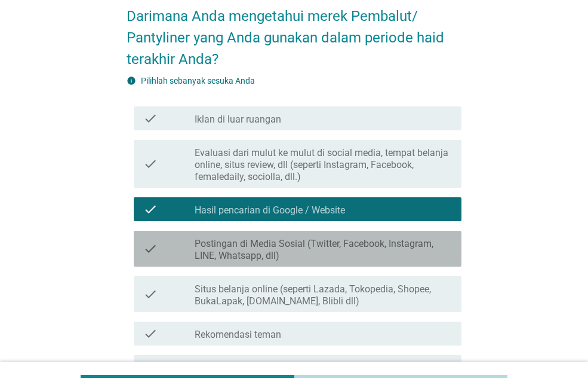
click at [398, 242] on label "Postingan di Media Sosial (Twitter, Facebook, Instagram, LINE, Whatsapp, dll)" at bounding box center [323, 250] width 257 height 24
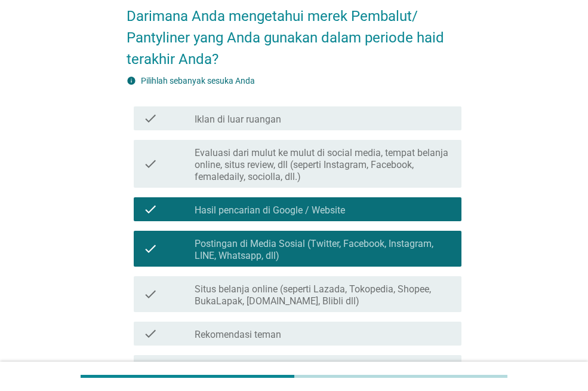
click at [393, 282] on div "check_box_outline_blank Situs belanja online (seperti Lazada, Tokopedia, Shopee…" at bounding box center [323, 294] width 257 height 26
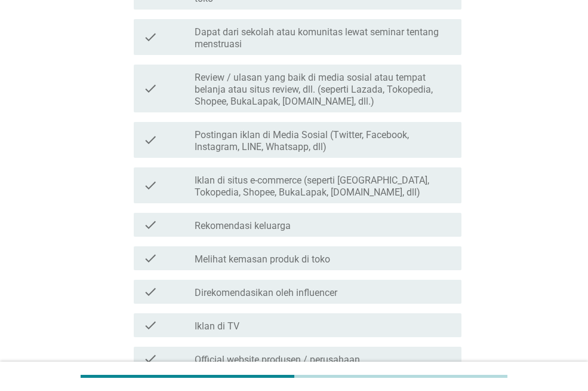
scroll to position [777, 0]
click at [382, 231] on div "check check_box_outline_blank Rekomendasi keluarga" at bounding box center [298, 223] width 328 height 24
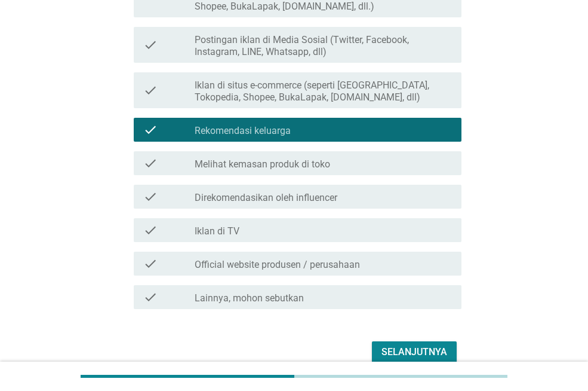
scroll to position [928, 0]
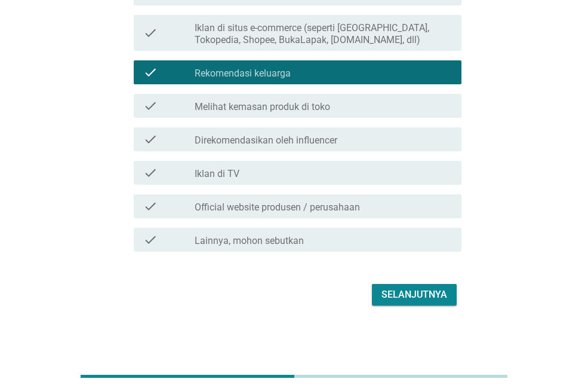
click at [394, 292] on div "Selanjutnya" at bounding box center [415, 294] width 66 height 14
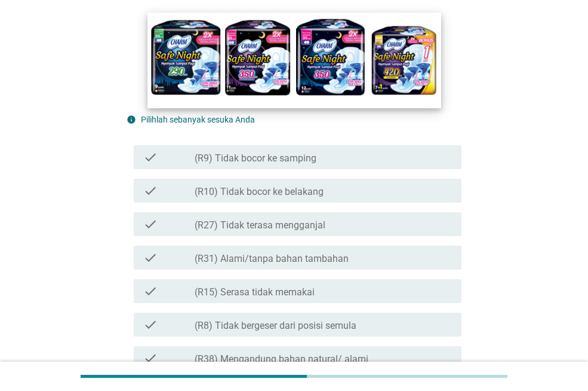
scroll to position [239, 0]
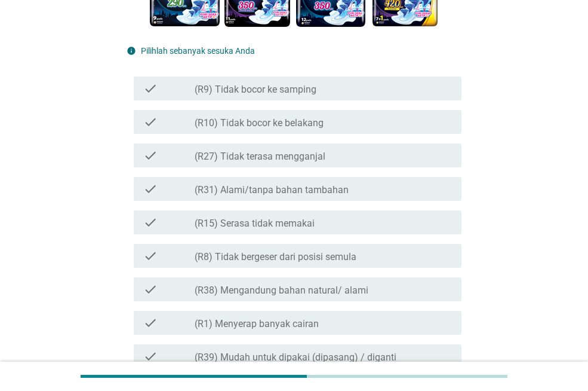
click at [363, 127] on div "check_box_outline_blank (R10) Tidak bocor ke belakang" at bounding box center [323, 122] width 257 height 14
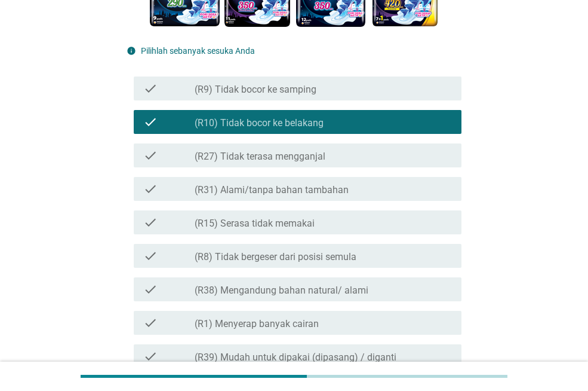
click at [364, 91] on div "check_box_outline_blank (R9) Tidak bocor ke samping" at bounding box center [323, 88] width 257 height 14
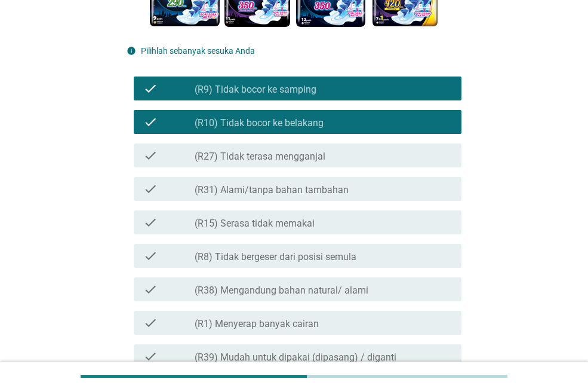
click at [357, 160] on div "check_box_outline_blank (R27) Tidak terasa mengganjal" at bounding box center [323, 155] width 257 height 14
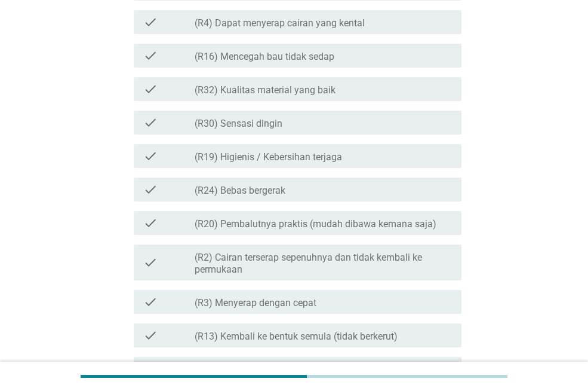
scroll to position [956, 0]
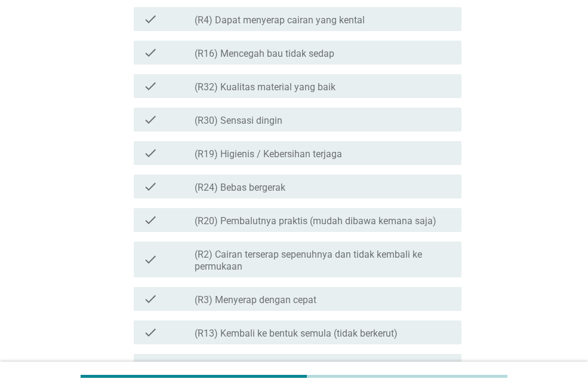
click at [398, 258] on label "(R2) Cairan terserap sepenuhnya dan tidak kembali ke permukaan" at bounding box center [323, 261] width 257 height 24
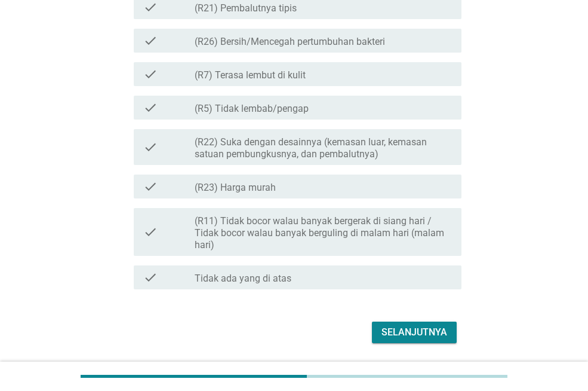
scroll to position [1352, 0]
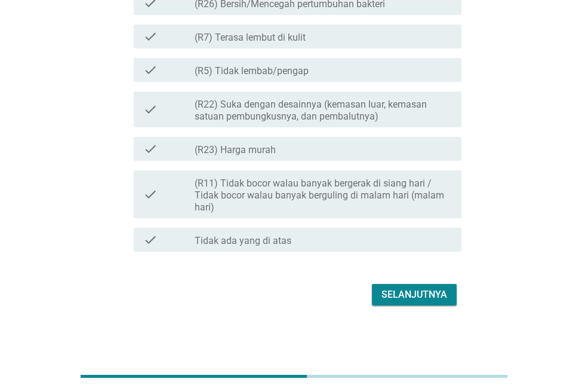
click at [412, 291] on div "Selanjutnya" at bounding box center [415, 294] width 66 height 14
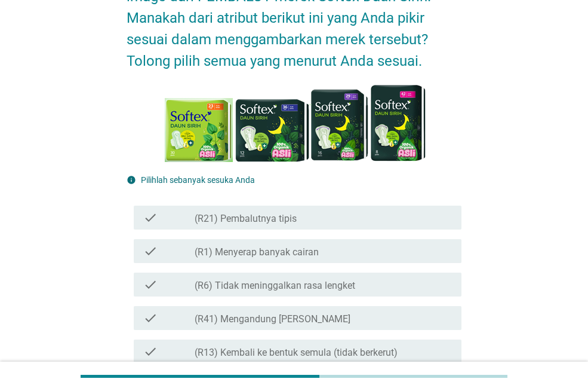
scroll to position [119, 0]
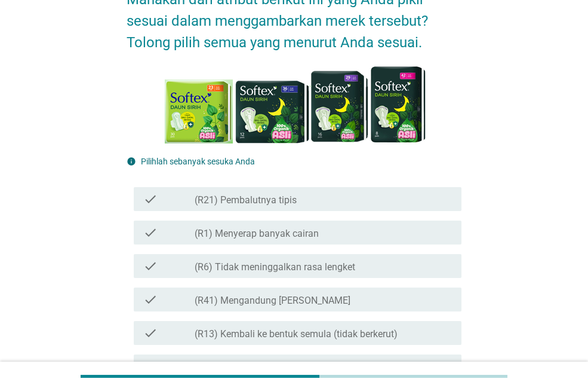
click at [394, 199] on div "check_box_outline_blank (R21) Pembalutnya tipis" at bounding box center [323, 199] width 257 height 14
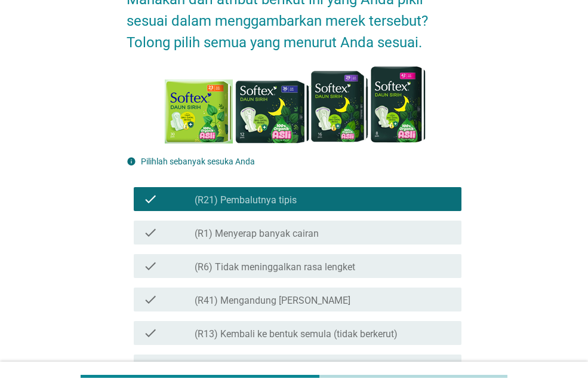
click at [397, 298] on div "check_box_outline_blank (R41) Mengandung Daun Sirih" at bounding box center [323, 299] width 257 height 14
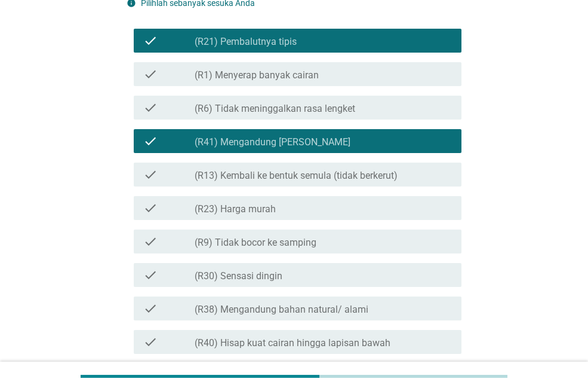
scroll to position [299, 0]
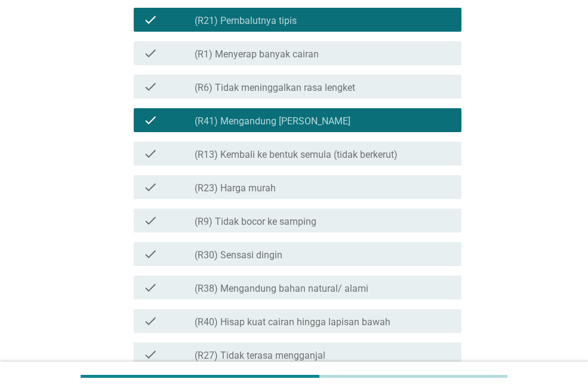
click at [388, 186] on div "check_box_outline_blank (R23) Harga murah" at bounding box center [323, 187] width 257 height 14
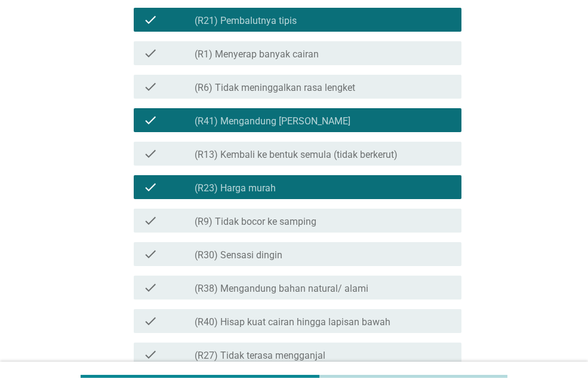
click at [372, 287] on div "check_box_outline_blank (R38) Mengandung bahan natural/ alami" at bounding box center [323, 287] width 257 height 14
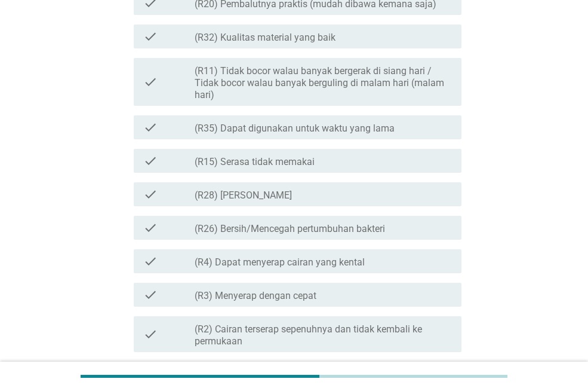
scroll to position [1343, 0]
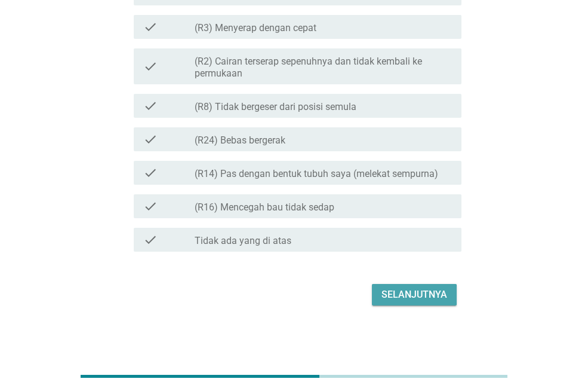
click at [415, 290] on div "Selanjutnya" at bounding box center [415, 294] width 66 height 14
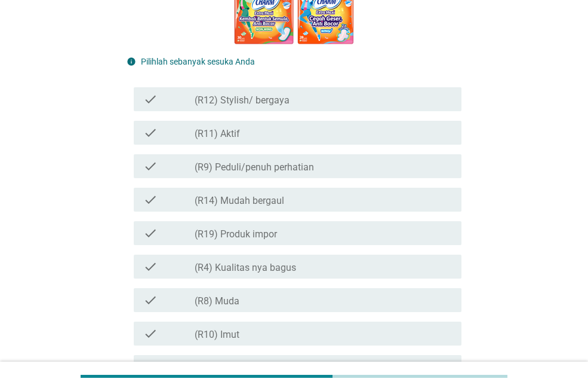
scroll to position [358, 0]
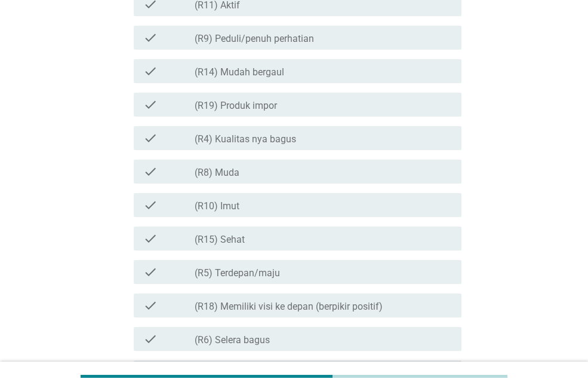
click at [350, 172] on div "check_box_outline_blank (R8) Muda" at bounding box center [323, 171] width 257 height 14
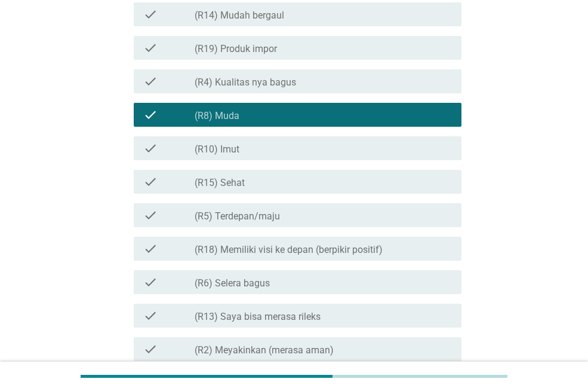
scroll to position [538, 0]
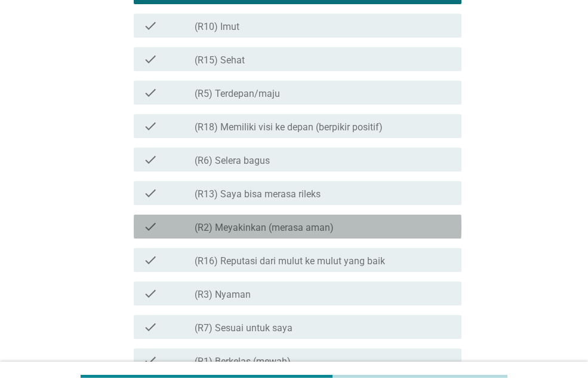
click at [341, 223] on div "check_box_outline_blank (R2) Meyakinkan (merasa aman)" at bounding box center [323, 226] width 257 height 14
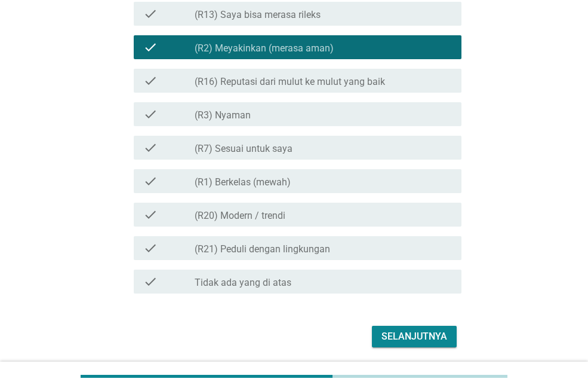
scroll to position [759, 0]
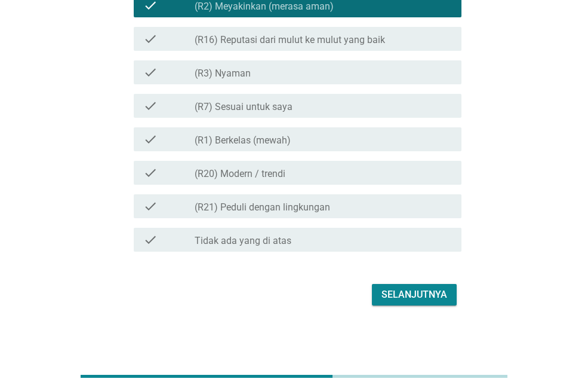
click at [395, 296] on div "Selanjutnya" at bounding box center [415, 294] width 66 height 14
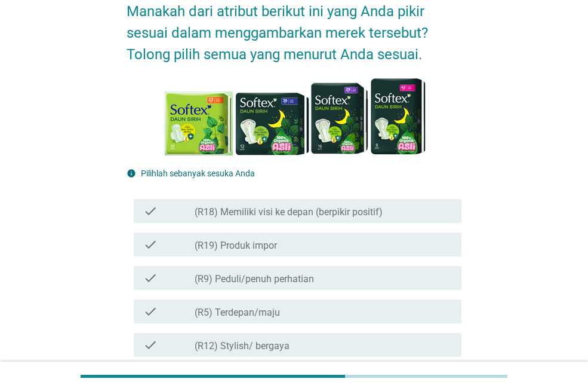
scroll to position [119, 0]
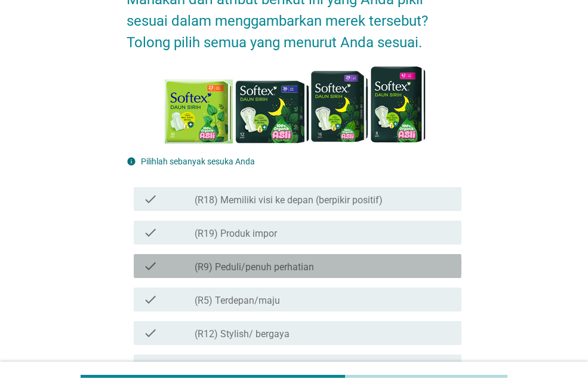
click at [401, 266] on div "check_box_outline_blank (R9) Peduli/penuh perhatian" at bounding box center [323, 266] width 257 height 14
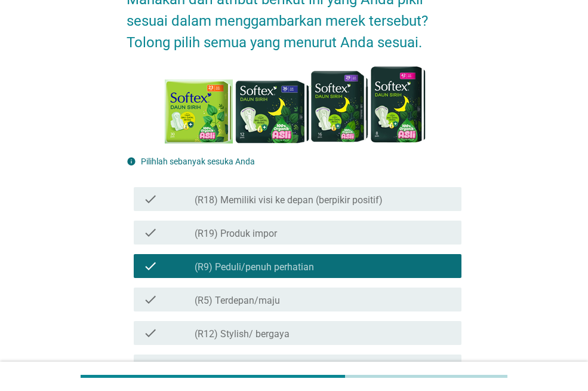
click at [372, 294] on div "check_box_outline_blank (R5) Terdepan/maju" at bounding box center [323, 299] width 257 height 14
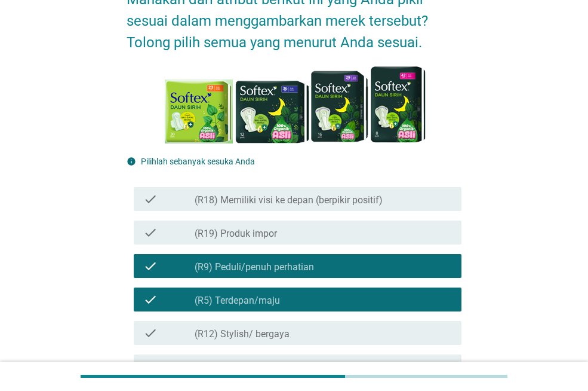
scroll to position [358, 0]
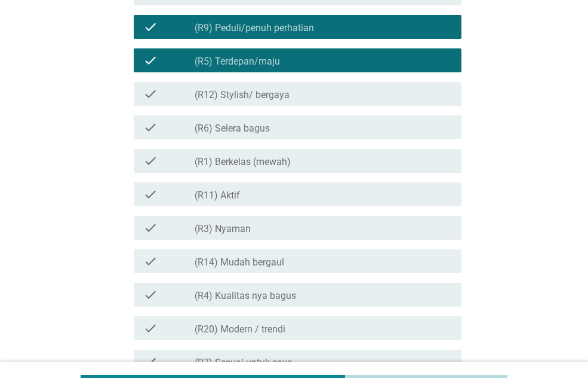
click at [372, 230] on div "check_box_outline_blank (R3) [PERSON_NAME]" at bounding box center [323, 227] width 257 height 14
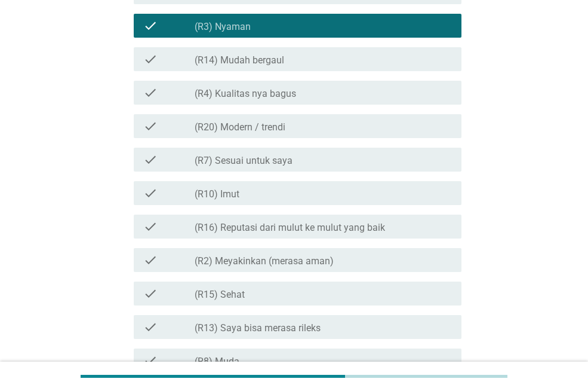
scroll to position [748, 0]
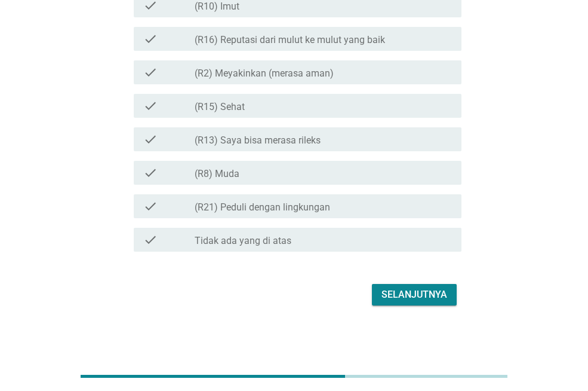
click at [417, 289] on div "Selanjutnya" at bounding box center [415, 294] width 66 height 14
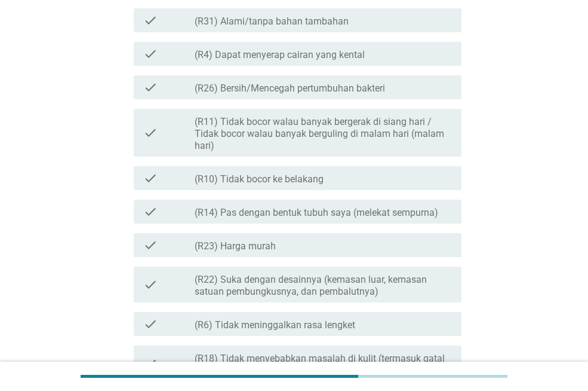
scroll to position [0, 0]
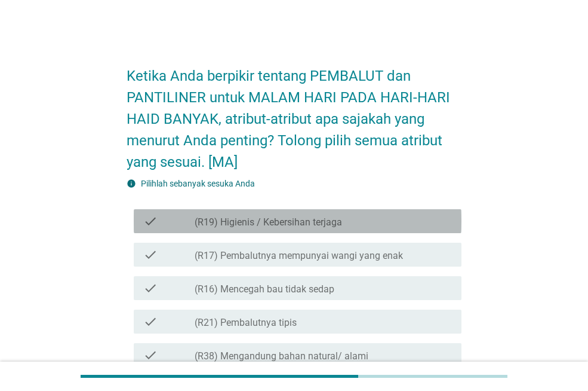
click at [384, 220] on div "check_box_outline_blank (R19) Higienis / Kebersihan terjaga" at bounding box center [323, 221] width 257 height 14
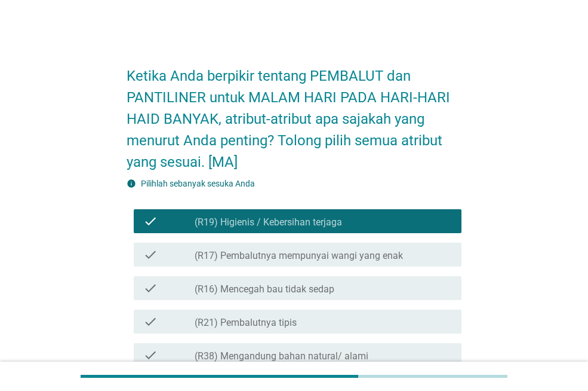
click at [378, 289] on div "check_box_outline_blank (R16) Mencegah bau tidak sedap" at bounding box center [323, 288] width 257 height 14
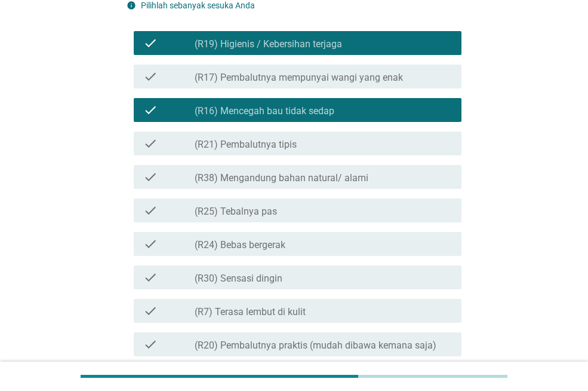
scroll to position [179, 0]
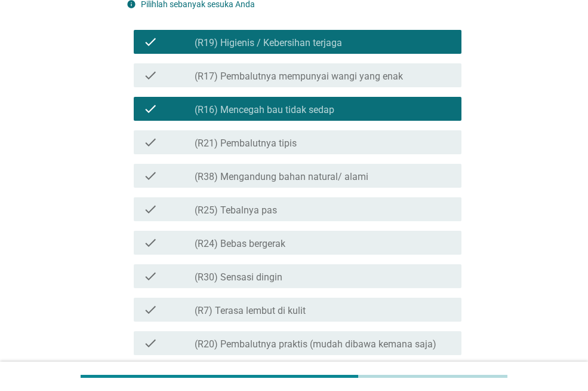
click at [359, 211] on div "check_box_outline_blank (R25) Tebalnya pas" at bounding box center [323, 209] width 257 height 14
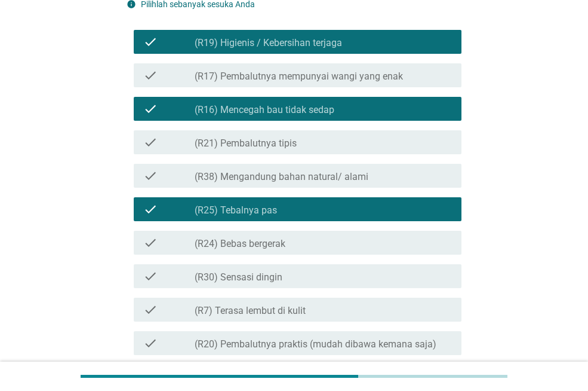
click at [341, 242] on div "check_box_outline_blank (R24) Bebas bergerak" at bounding box center [323, 242] width 257 height 14
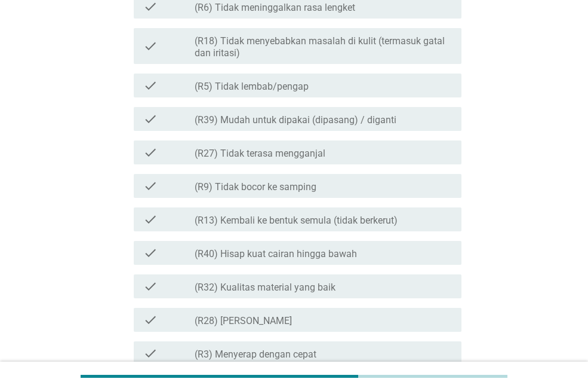
scroll to position [1195, 0]
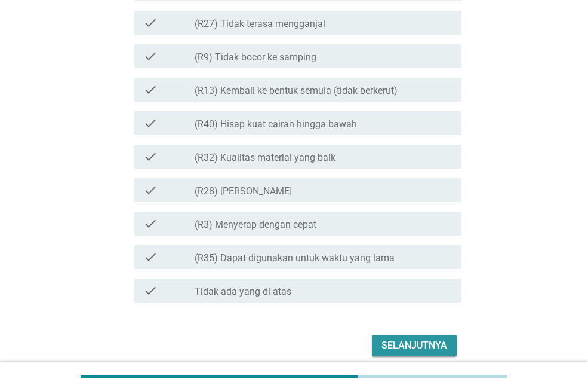
click at [427, 337] on button "Selanjutnya" at bounding box center [414, 346] width 85 height 22
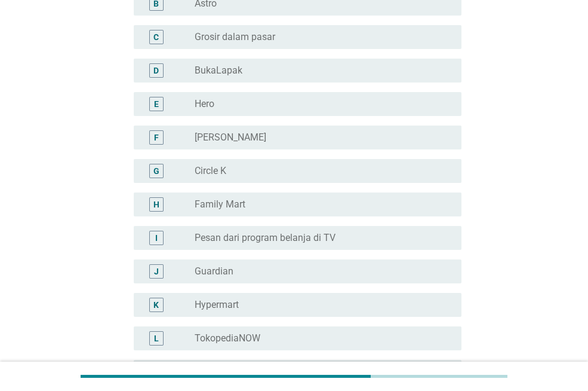
scroll to position [239, 0]
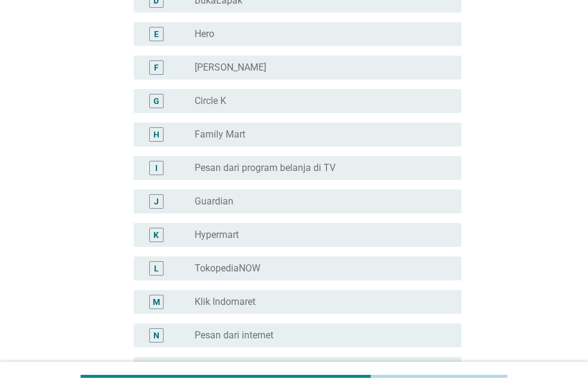
click at [329, 296] on div "radio_button_unchecked Klik Indomaret" at bounding box center [319, 302] width 248 height 12
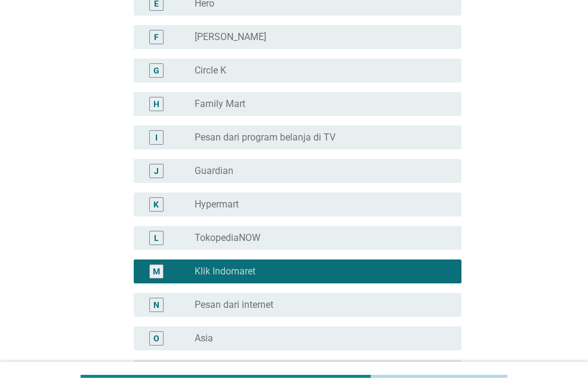
scroll to position [299, 0]
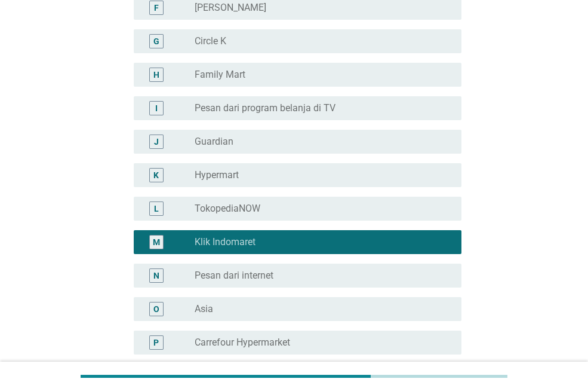
click at [327, 280] on div "radio_button_unchecked Pesan dari internet" at bounding box center [319, 275] width 248 height 12
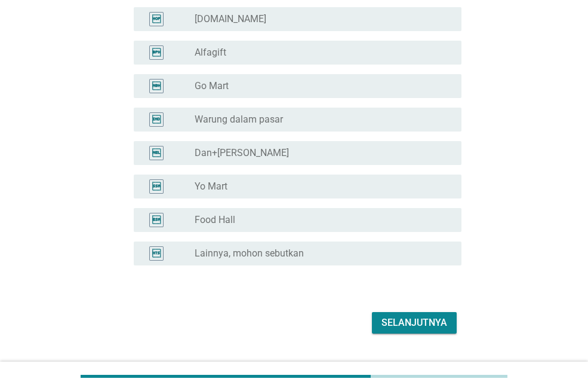
scroll to position [2289, 0]
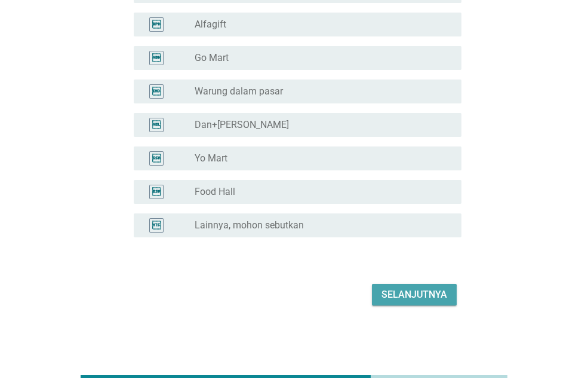
click at [437, 293] on div "Selanjutnya" at bounding box center [415, 294] width 66 height 14
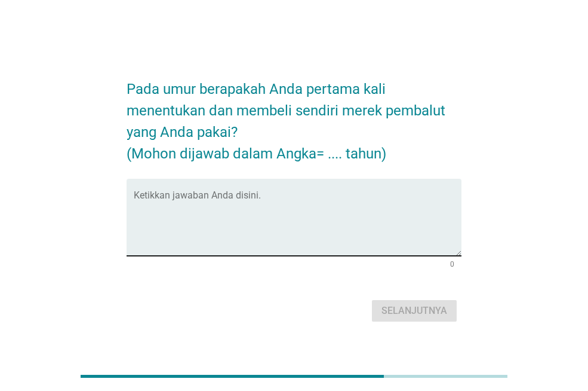
click at [356, 245] on textarea "Ketikkan jawaban Anda disini." at bounding box center [298, 224] width 328 height 63
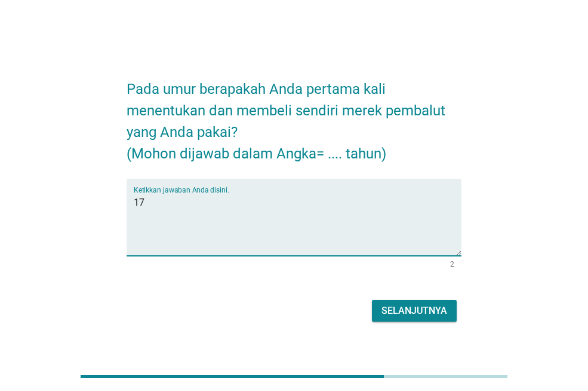
type textarea "17"
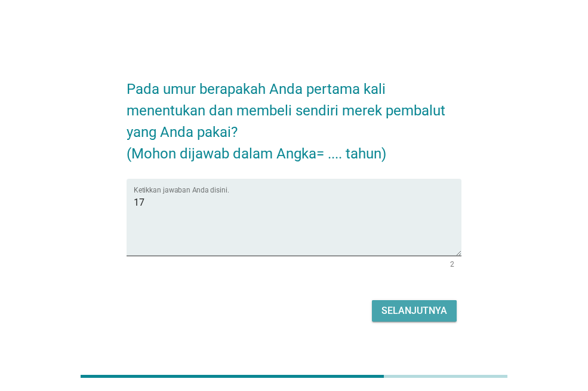
click at [418, 312] on div "Selanjutnya" at bounding box center [415, 311] width 66 height 14
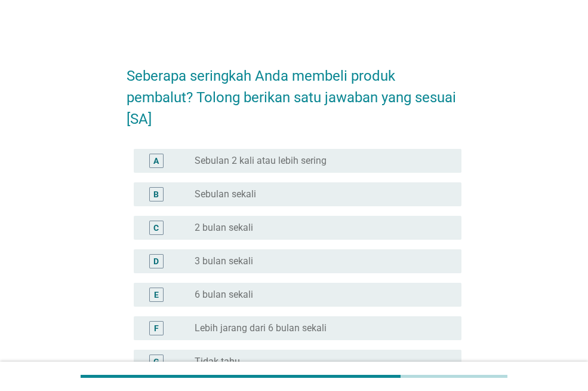
click at [378, 259] on div "radio_button_unchecked 3 bulan sekali" at bounding box center [319, 261] width 248 height 12
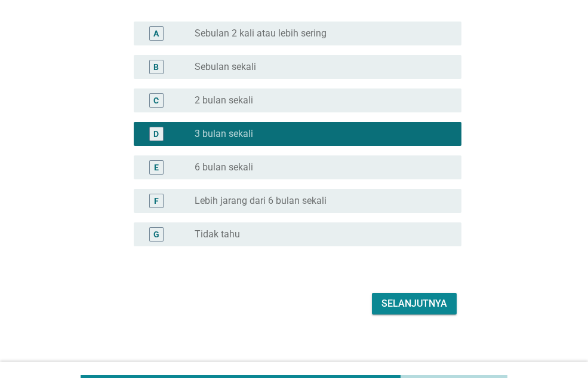
scroll to position [136, 0]
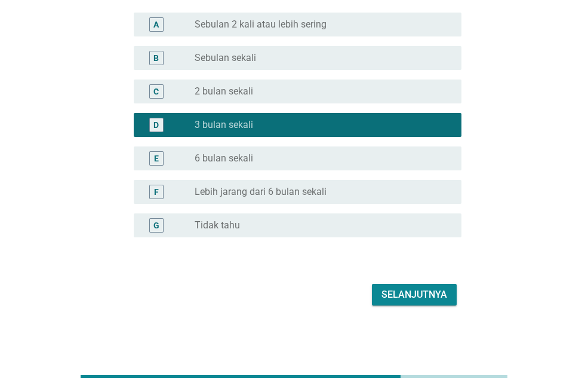
click at [401, 295] on div "Selanjutnya" at bounding box center [415, 294] width 66 height 14
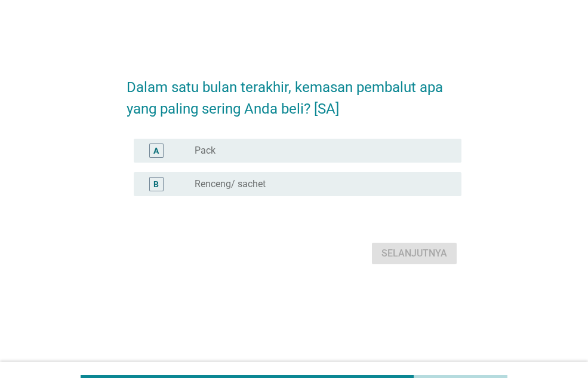
scroll to position [0, 0]
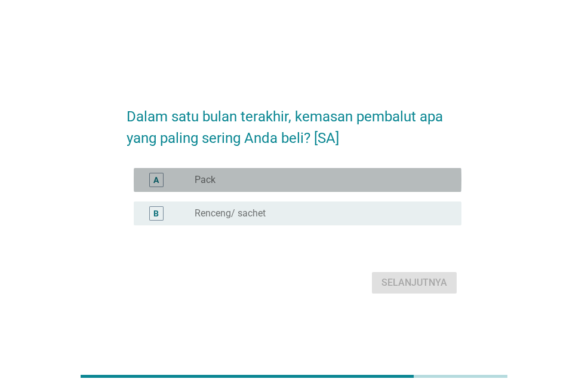
click at [394, 183] on div "radio_button_unchecked Pack" at bounding box center [319, 180] width 248 height 12
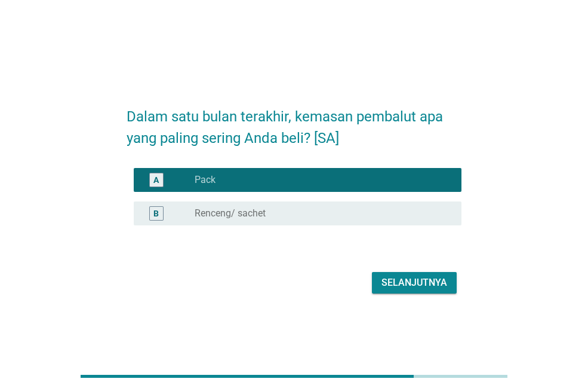
click at [442, 280] on div "Selanjutnya" at bounding box center [415, 282] width 66 height 14
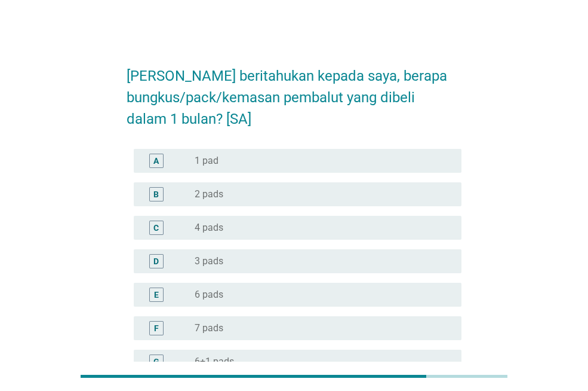
click at [407, 161] on div "radio_button_unchecked 1 pad" at bounding box center [319, 161] width 248 height 12
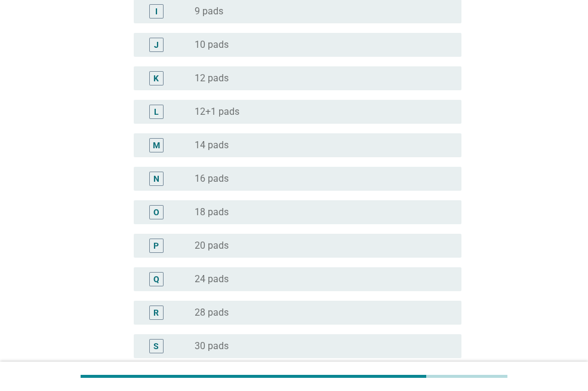
scroll to position [418, 0]
click at [449, 250] on div "radio_button_unchecked 20 pads" at bounding box center [323, 244] width 257 height 14
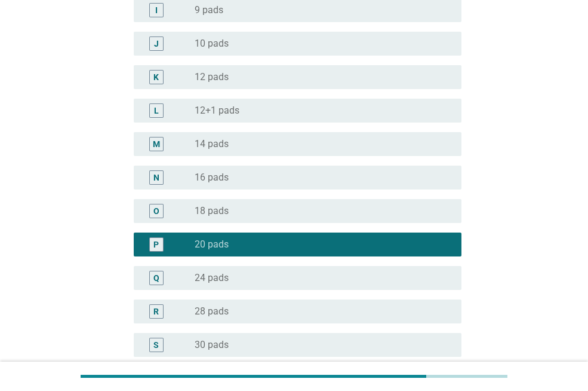
scroll to position [738, 0]
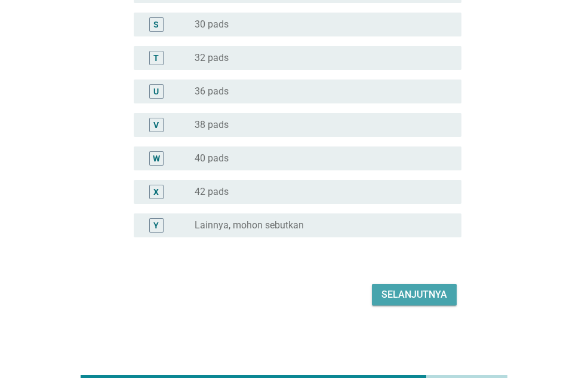
click at [450, 292] on button "Selanjutnya" at bounding box center [414, 295] width 85 height 22
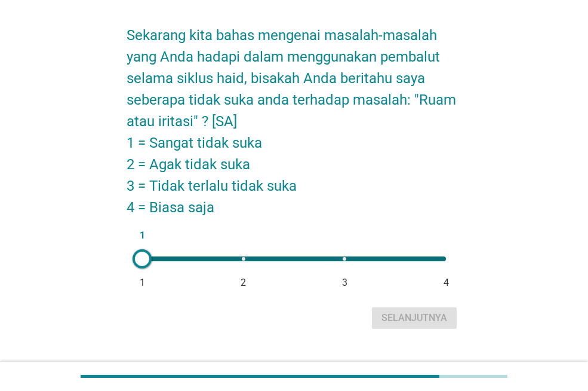
scroll to position [60, 0]
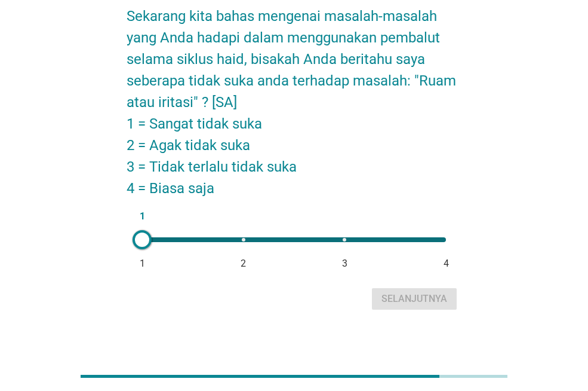
click at [167, 243] on div "1 1 2 3 4" at bounding box center [294, 240] width 323 height 24
click at [399, 302] on div "Selanjutnya" at bounding box center [415, 299] width 66 height 14
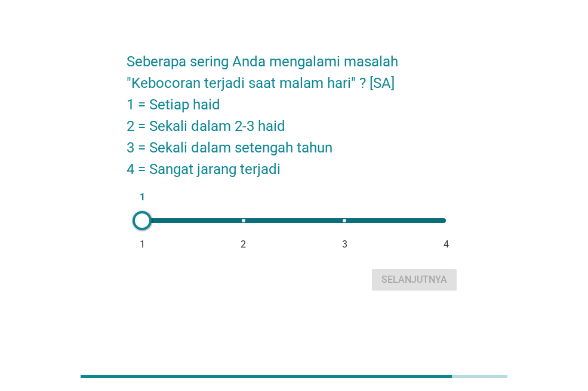
scroll to position [0, 0]
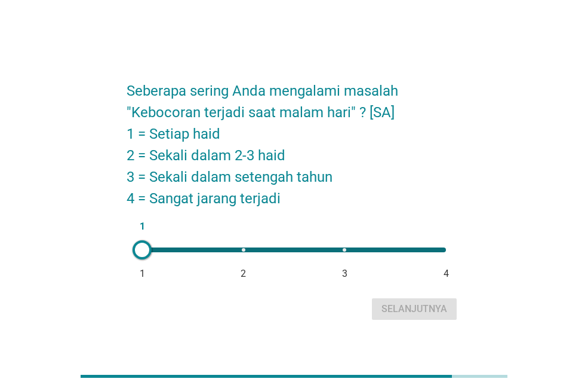
click at [137, 252] on div at bounding box center [142, 249] width 19 height 19
click at [439, 306] on div "Selanjutnya" at bounding box center [415, 309] width 66 height 14
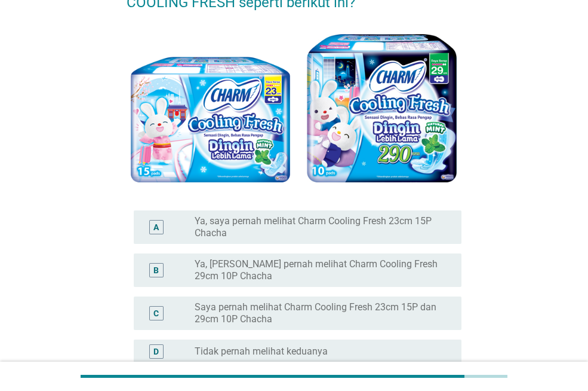
scroll to position [119, 0]
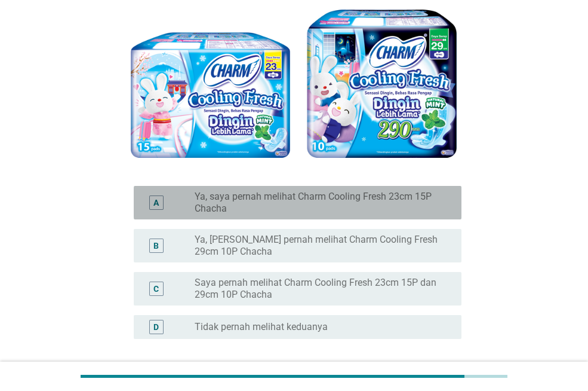
click at [390, 198] on label "Ya, saya pernah melihat Charm Cooling Fresh 23cm 15P Chacha" at bounding box center [319, 203] width 248 height 24
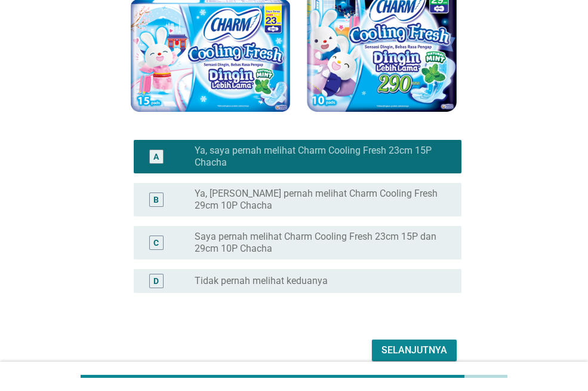
scroll to position [221, 0]
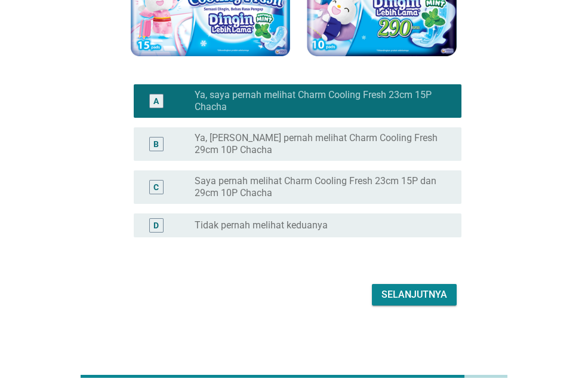
click at [426, 291] on div "Selanjutnya" at bounding box center [415, 294] width 66 height 14
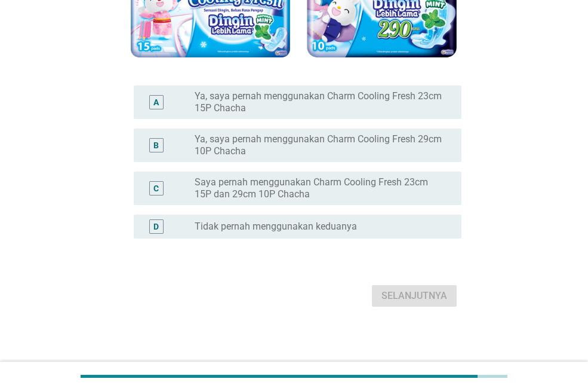
scroll to position [243, 0]
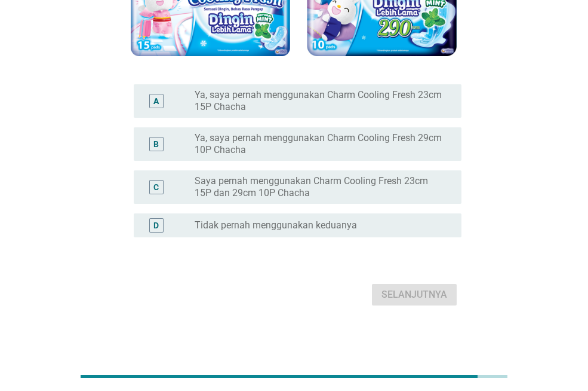
click at [378, 228] on div "radio_button_unchecked Tidak pernah menggunakan keduanya" at bounding box center [319, 225] width 248 height 12
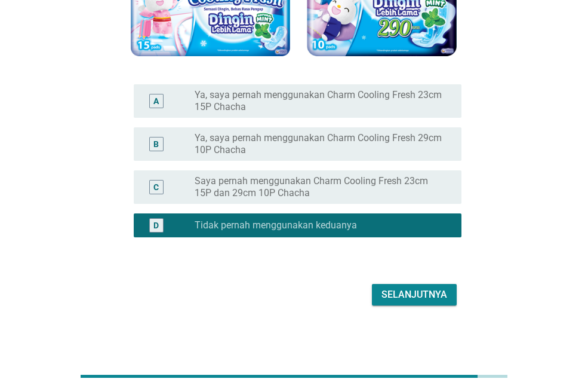
click at [394, 296] on div "Selanjutnya" at bounding box center [415, 294] width 66 height 14
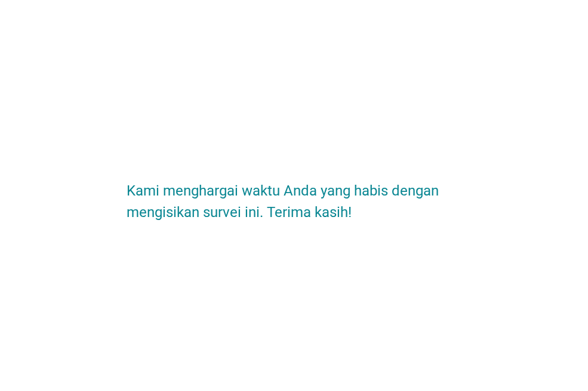
scroll to position [0, 0]
